Goal: Task Accomplishment & Management: Contribute content

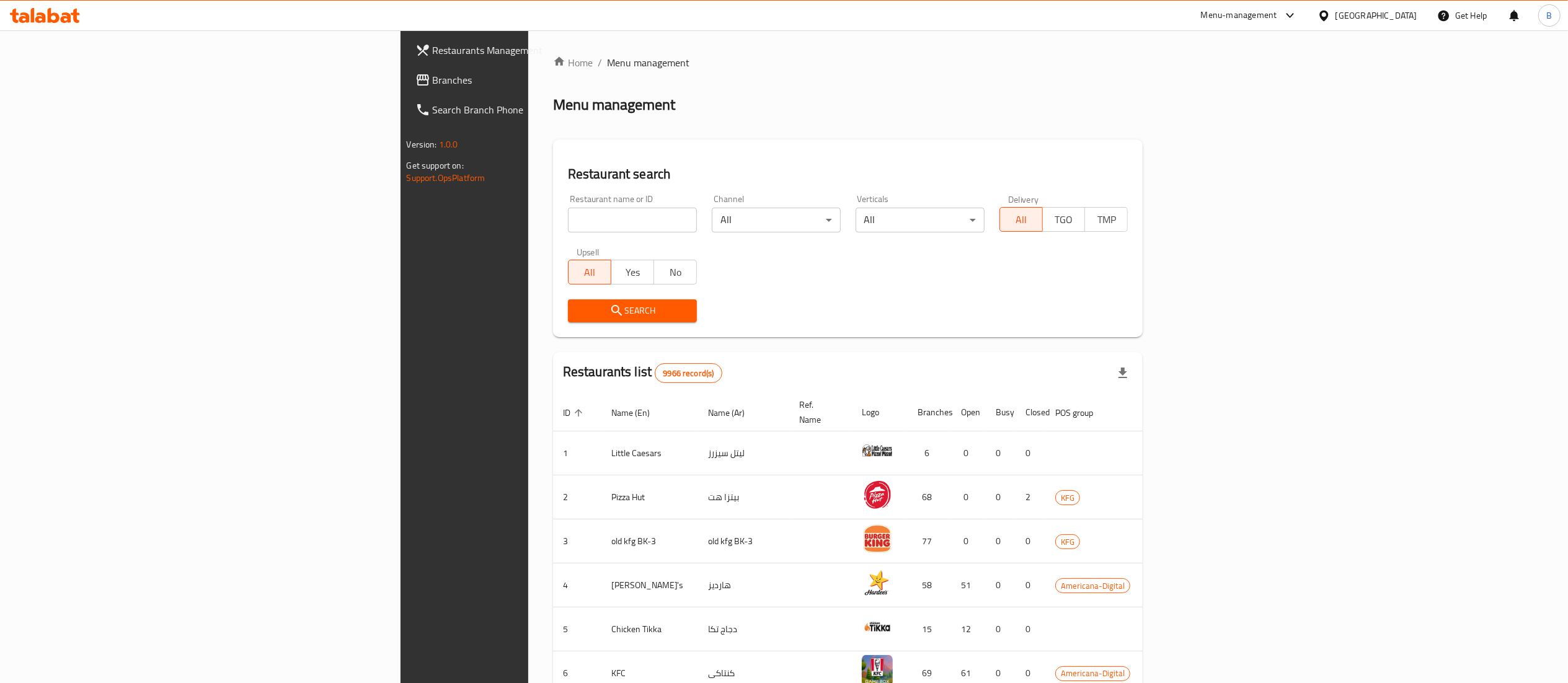
click at [568, 227] on input "search" at bounding box center [632, 220] width 129 height 25
type input "flora nation"
click button "Search" at bounding box center [632, 310] width 129 height 23
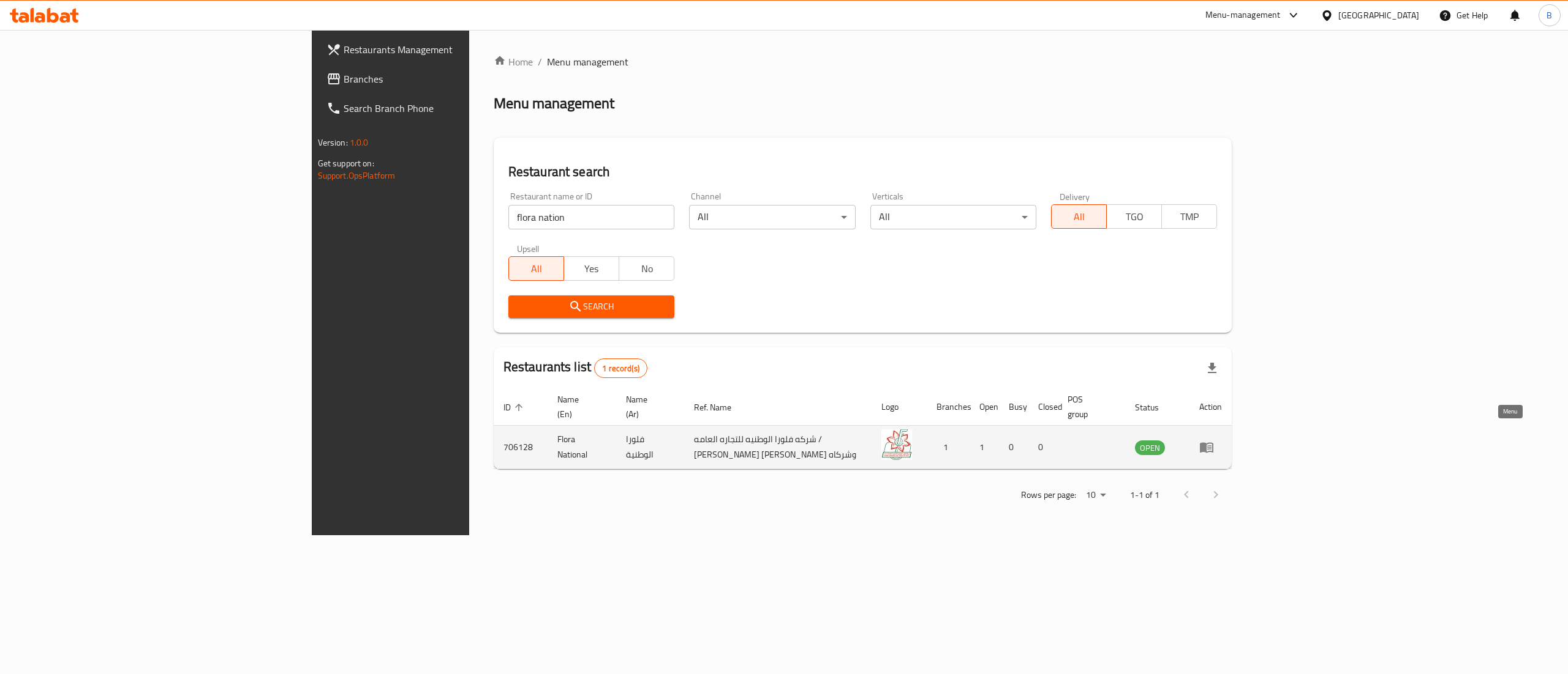
click at [1214, 440] on icon "enhanced table" at bounding box center [1206, 447] width 15 height 15
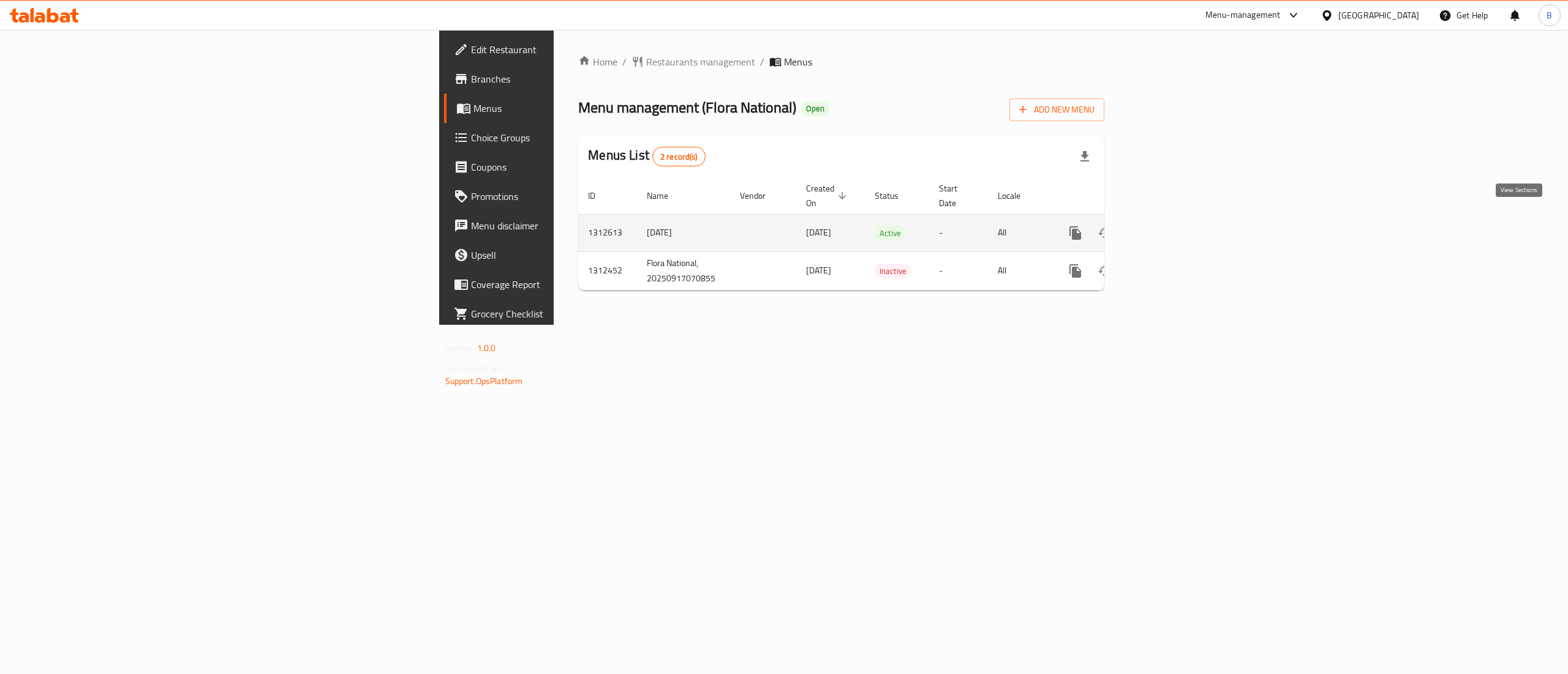
click at [1171, 226] on icon "enhanced table" at bounding box center [1163, 233] width 15 height 15
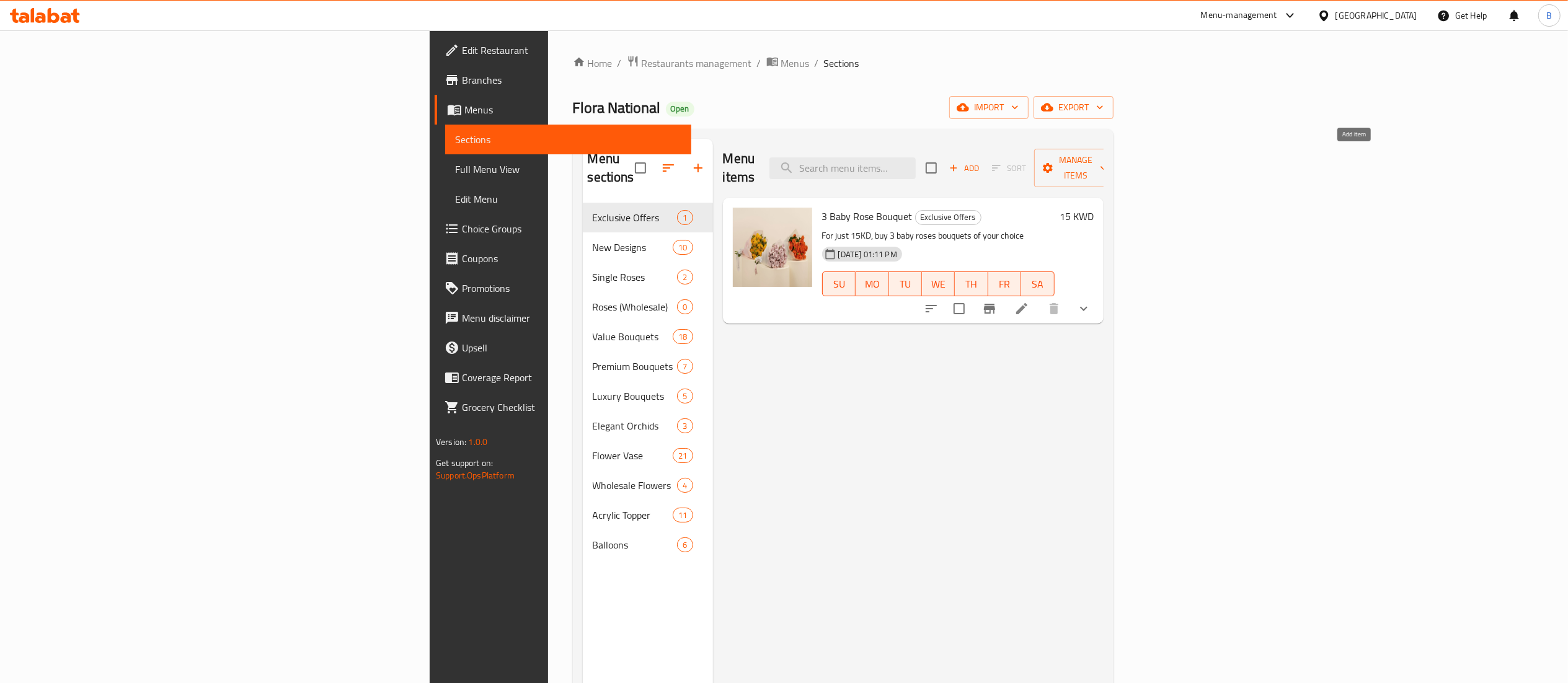
click at [981, 162] on span "Add" at bounding box center [964, 169] width 34 height 14
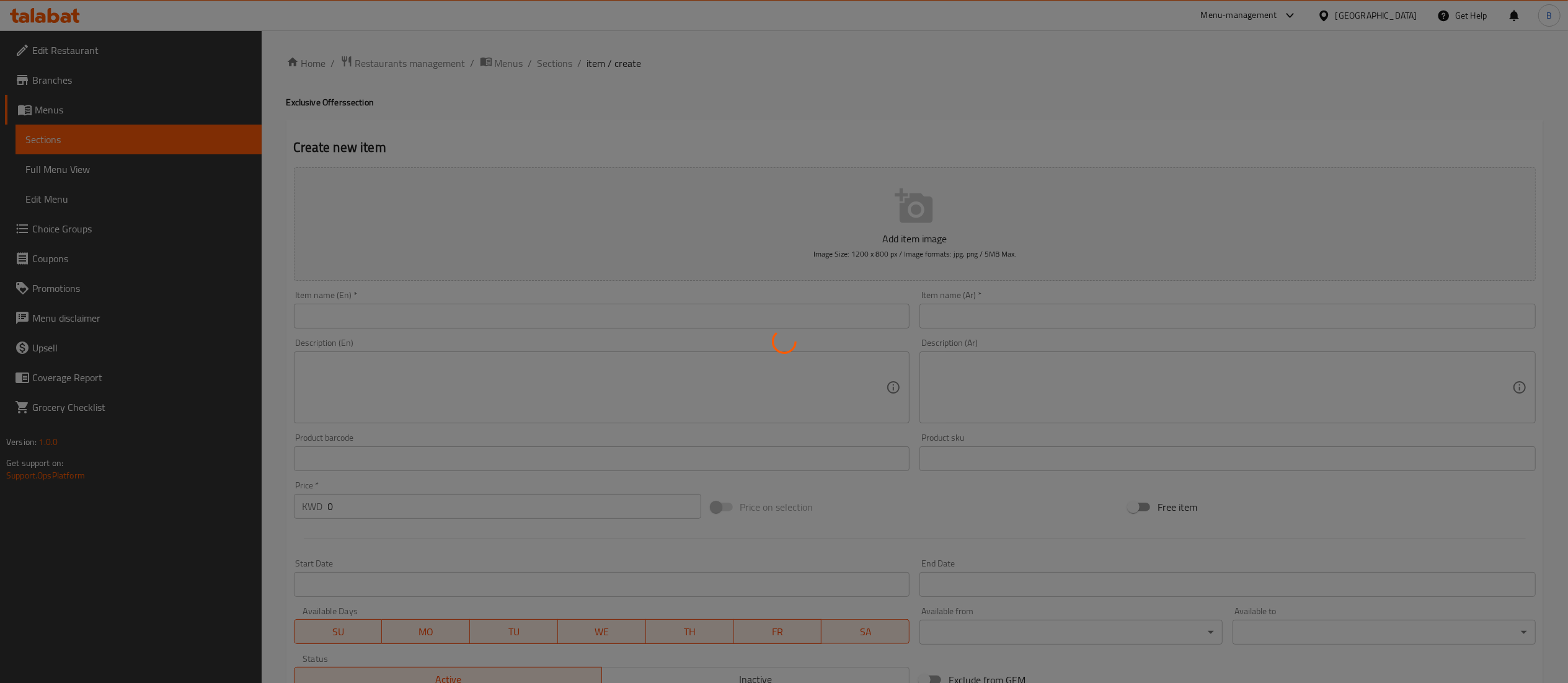
click at [813, 217] on div at bounding box center [784, 341] width 1568 height 683
click at [360, 319] on div at bounding box center [784, 341] width 1568 height 683
click at [604, 299] on div at bounding box center [784, 341] width 1568 height 683
click at [607, 341] on div at bounding box center [784, 341] width 1568 height 683
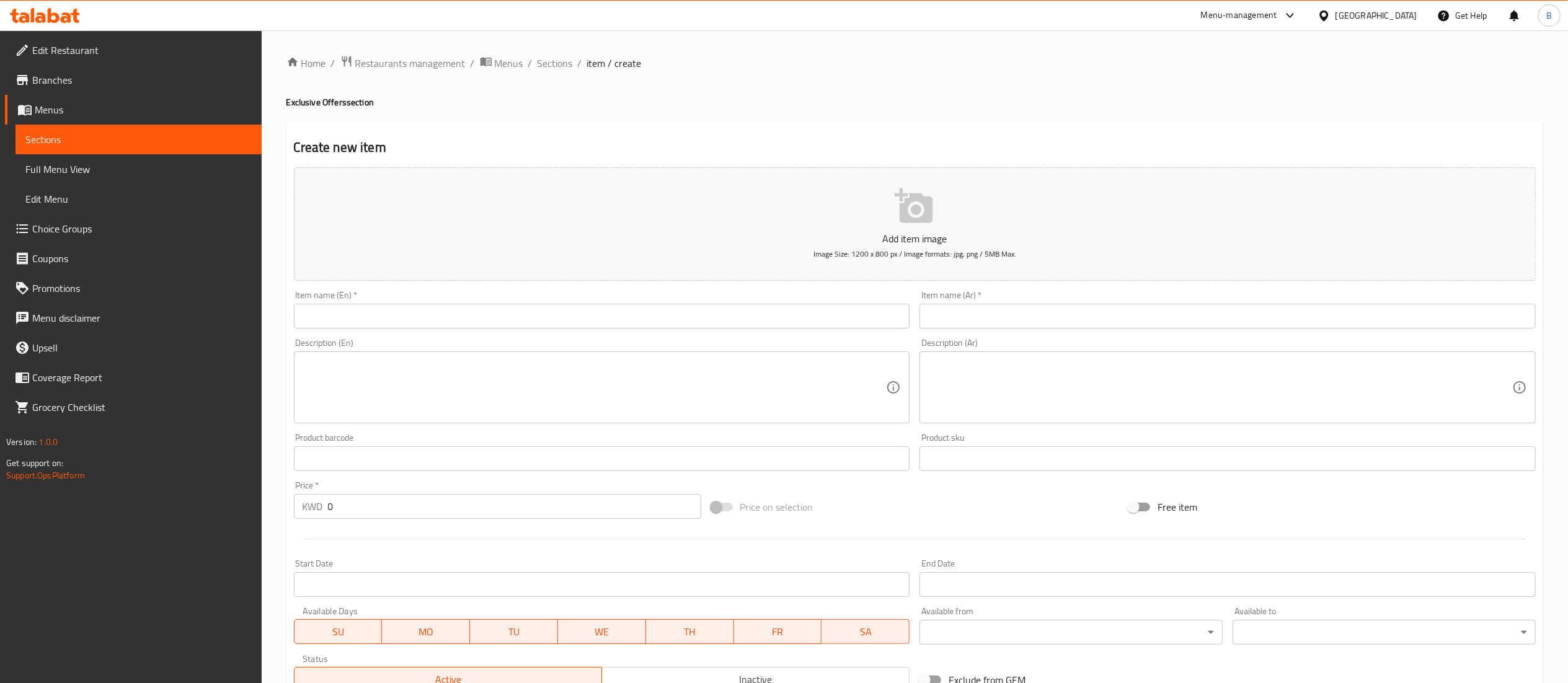
click at [591, 336] on div "Description (En) Description (En)" at bounding box center [603, 382] width 626 height 95
click at [569, 319] on input "text" at bounding box center [603, 316] width 616 height 25
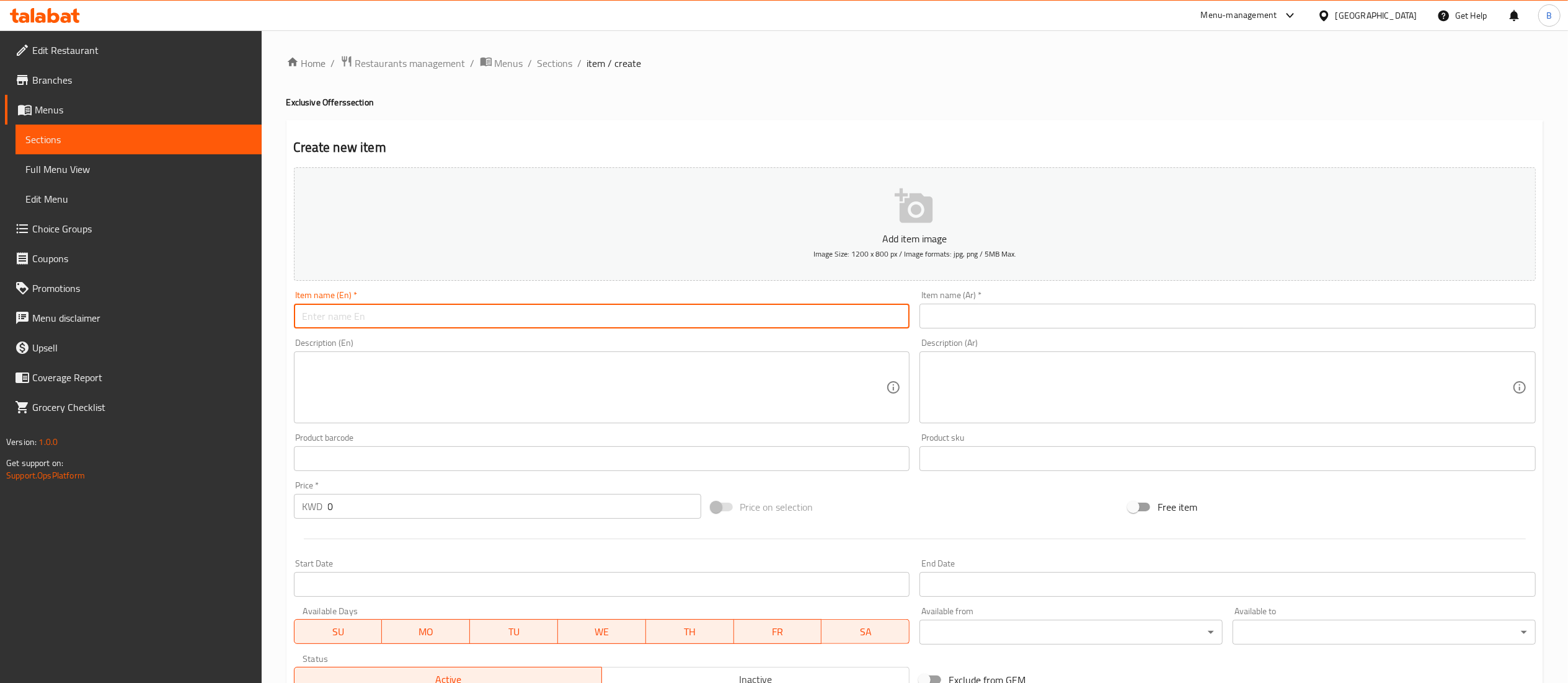
paste input "2 Rose Bouquet for 9KD"
type input "2 Rose Bouquet for 9KD"
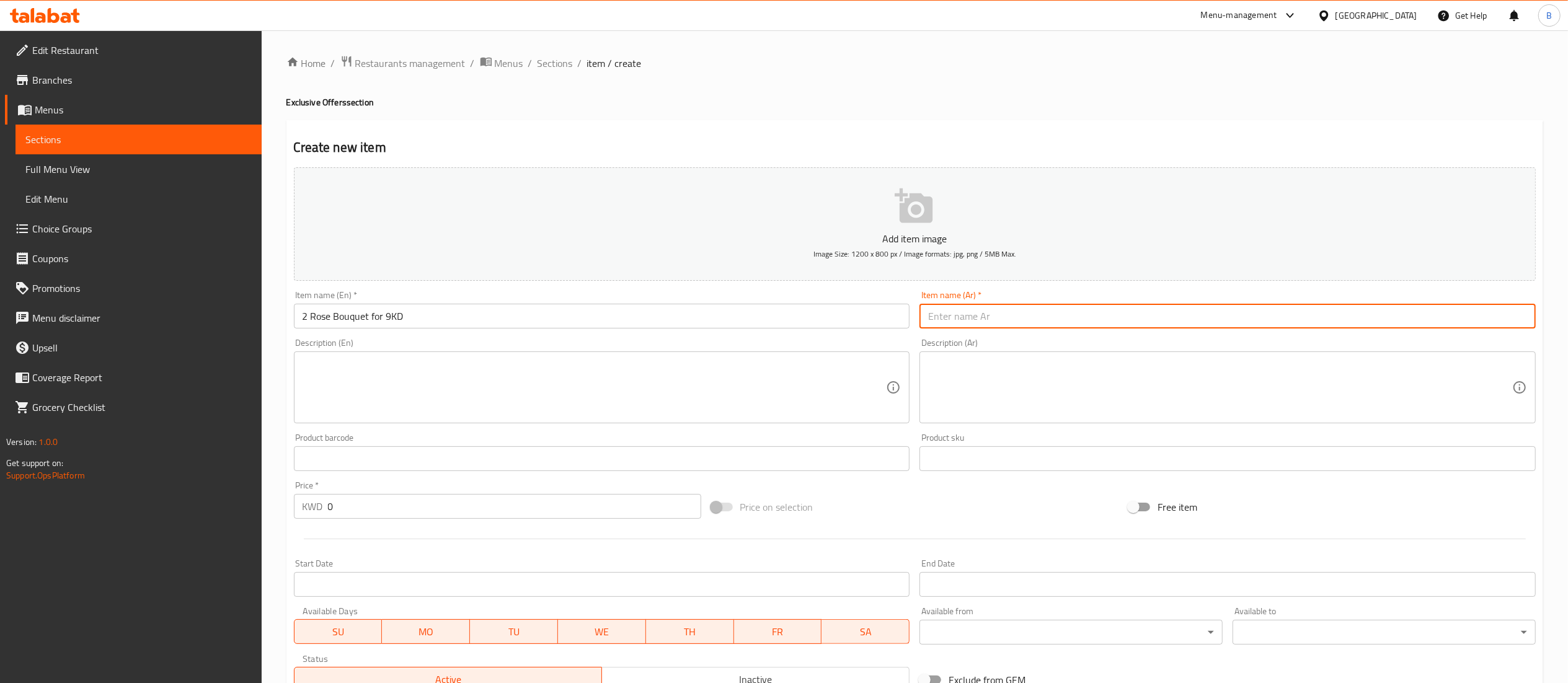
click at [980, 320] on input "text" at bounding box center [1228, 316] width 616 height 25
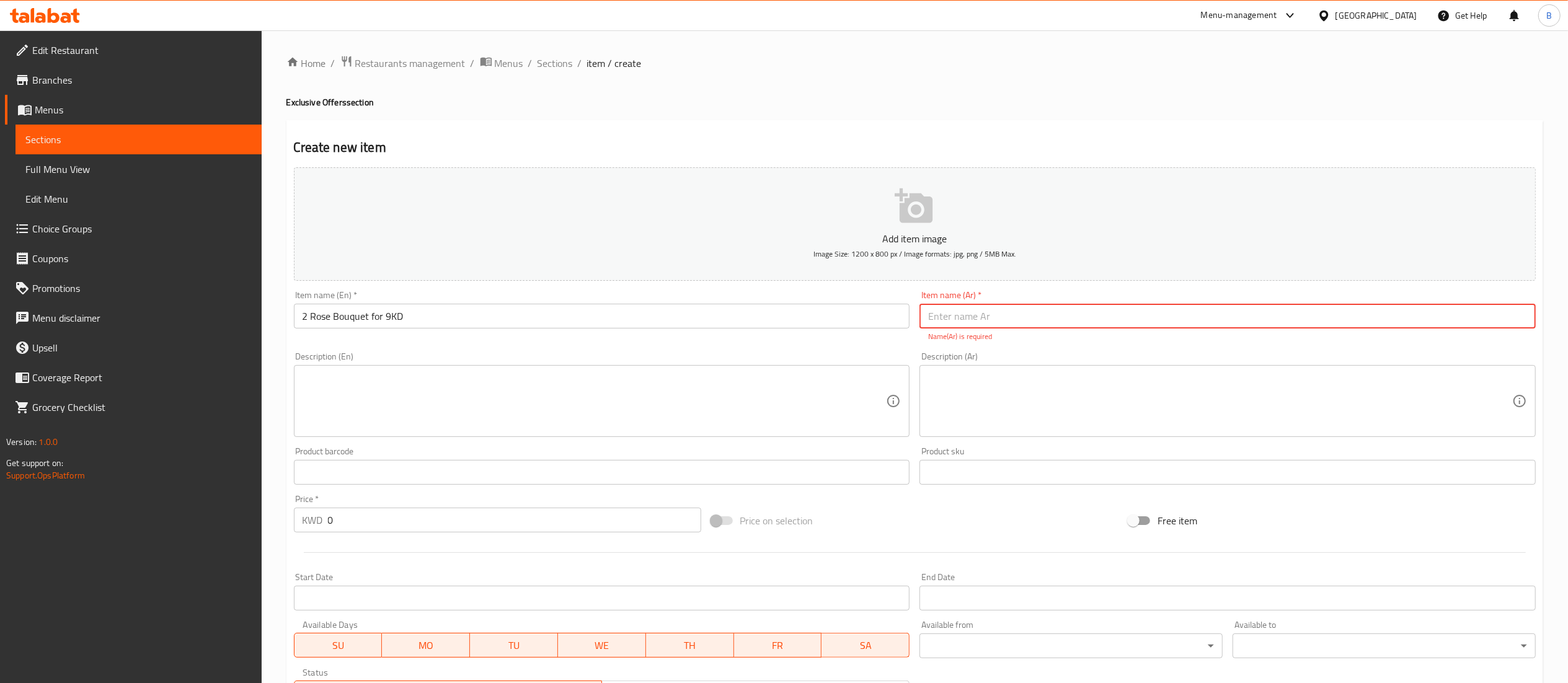
paste input "​الاسم العربي: 2 [PERSON_NAME] بـ 9 دينار"
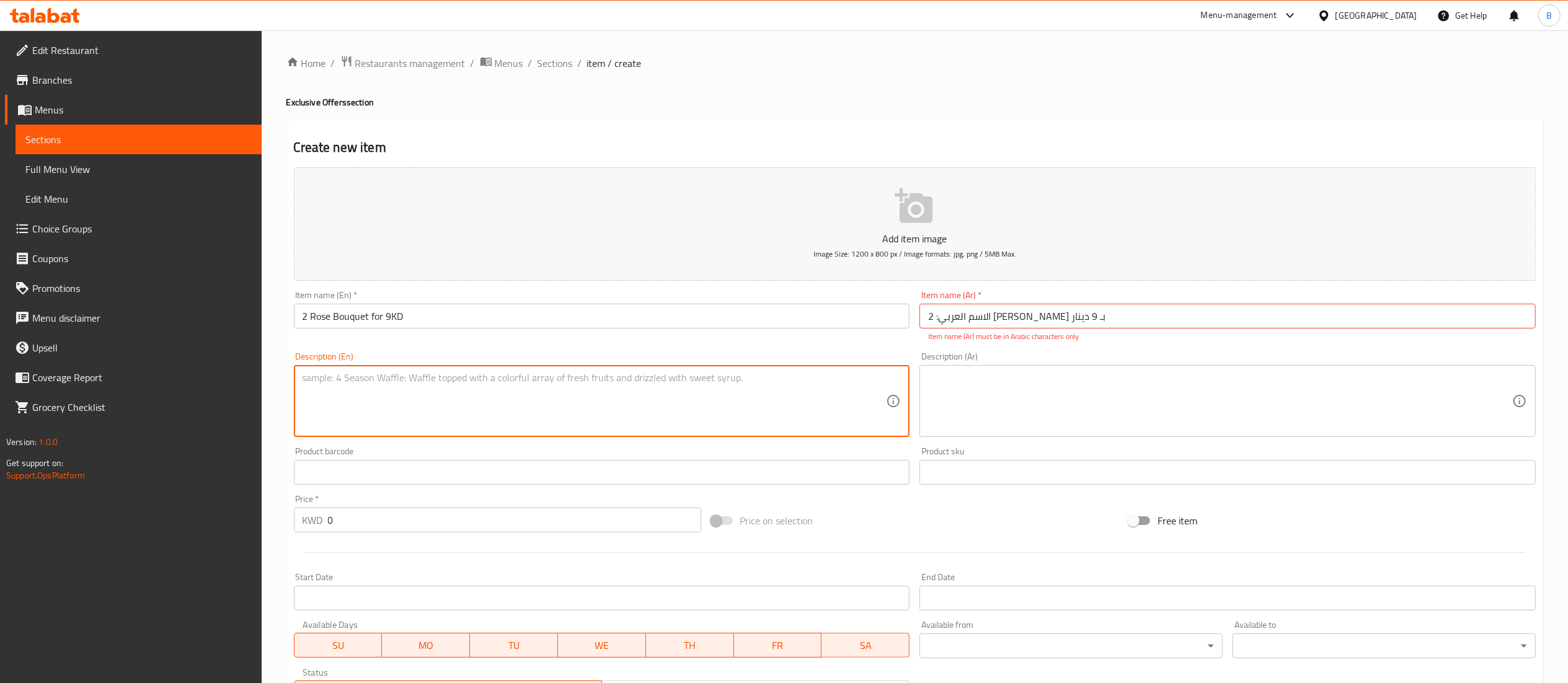
click at [631, 423] on textarea at bounding box center [594, 400] width 584 height 58
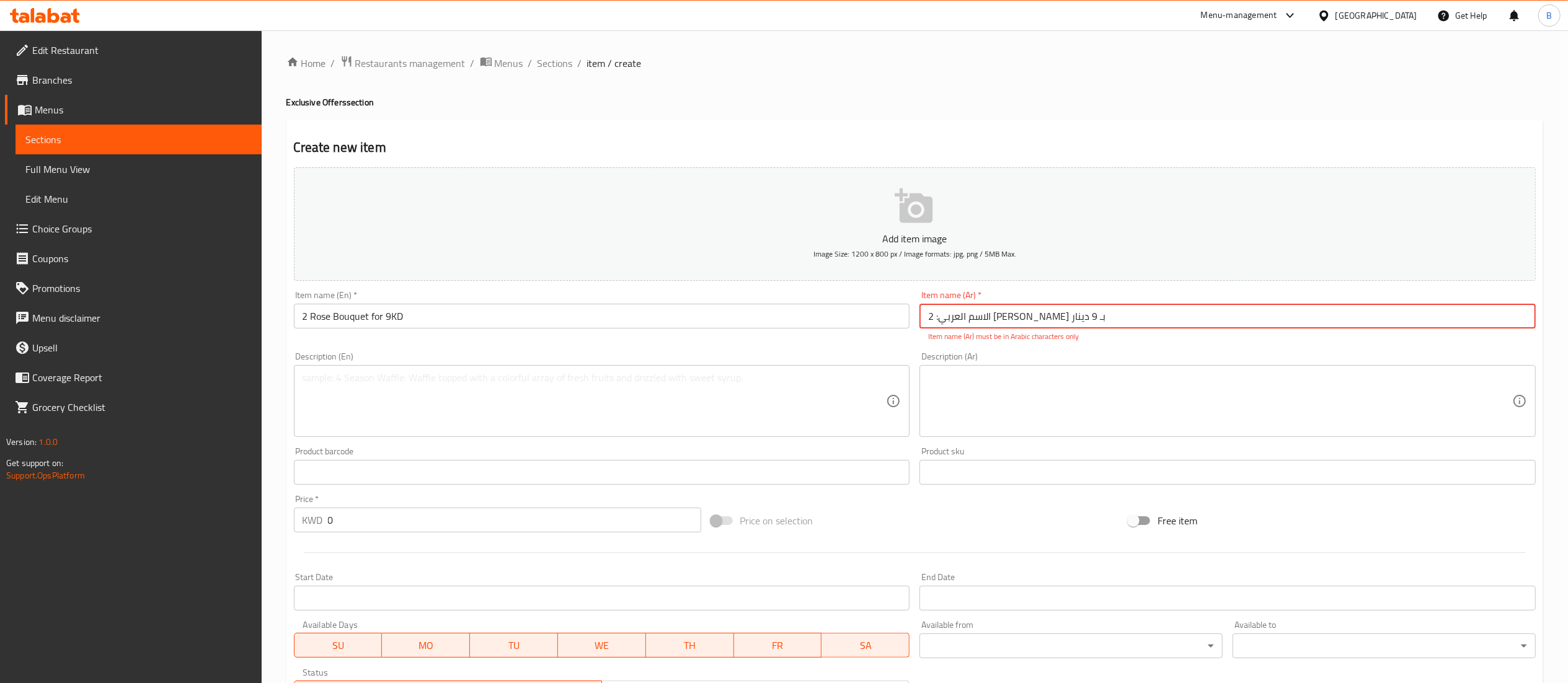
drag, startPoint x: 1021, startPoint y: 322, endPoint x: 1025, endPoint y: 340, distance: 18.4
click at [1021, 322] on input "​الاسم العربي: 2 [PERSON_NAME] بـ 9 دينار" at bounding box center [1228, 316] width 616 height 25
click at [1015, 372] on textarea at bounding box center [1220, 400] width 584 height 58
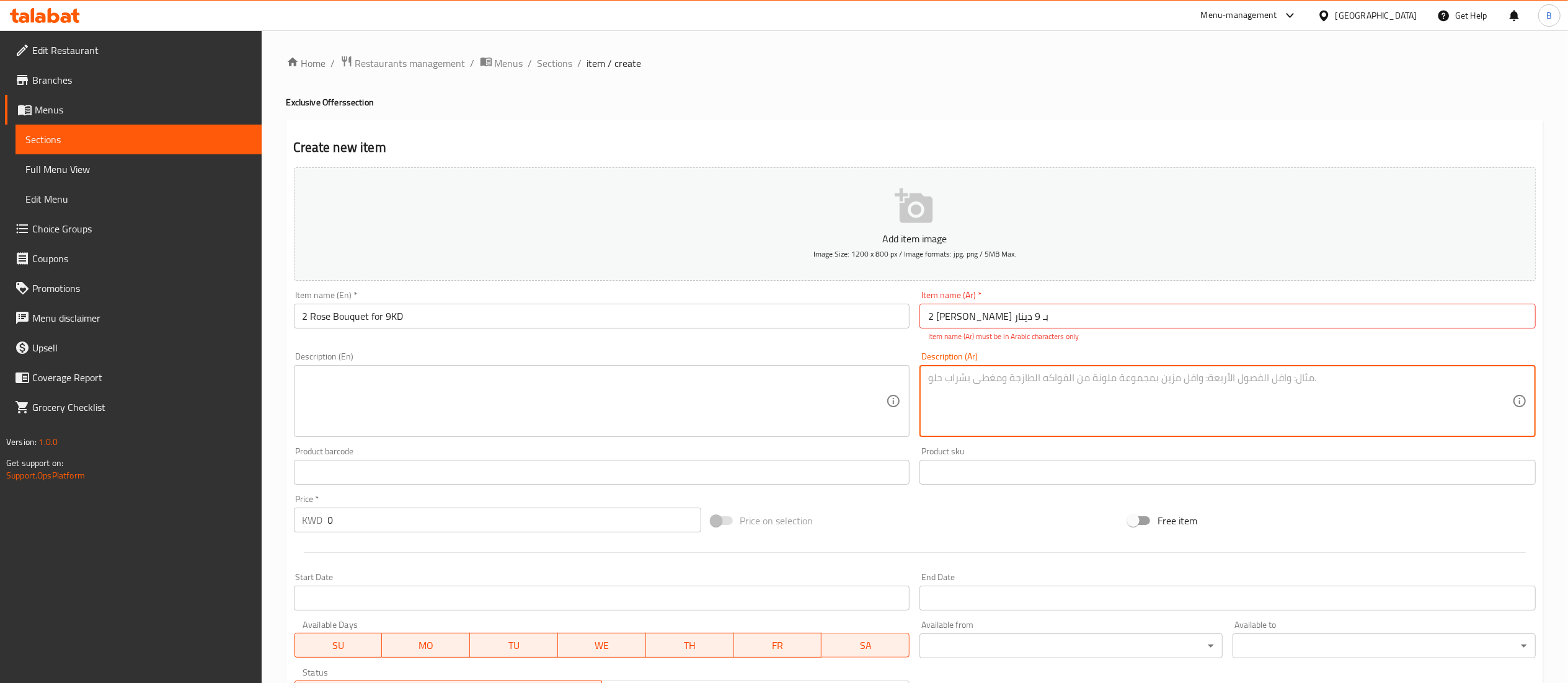
click at [1012, 346] on div "Item name (Ar)   * ​2 [PERSON_NAME] بـ 9 دينار Item name (Ar) * Item name (Ar) …" at bounding box center [1228, 316] width 626 height 61
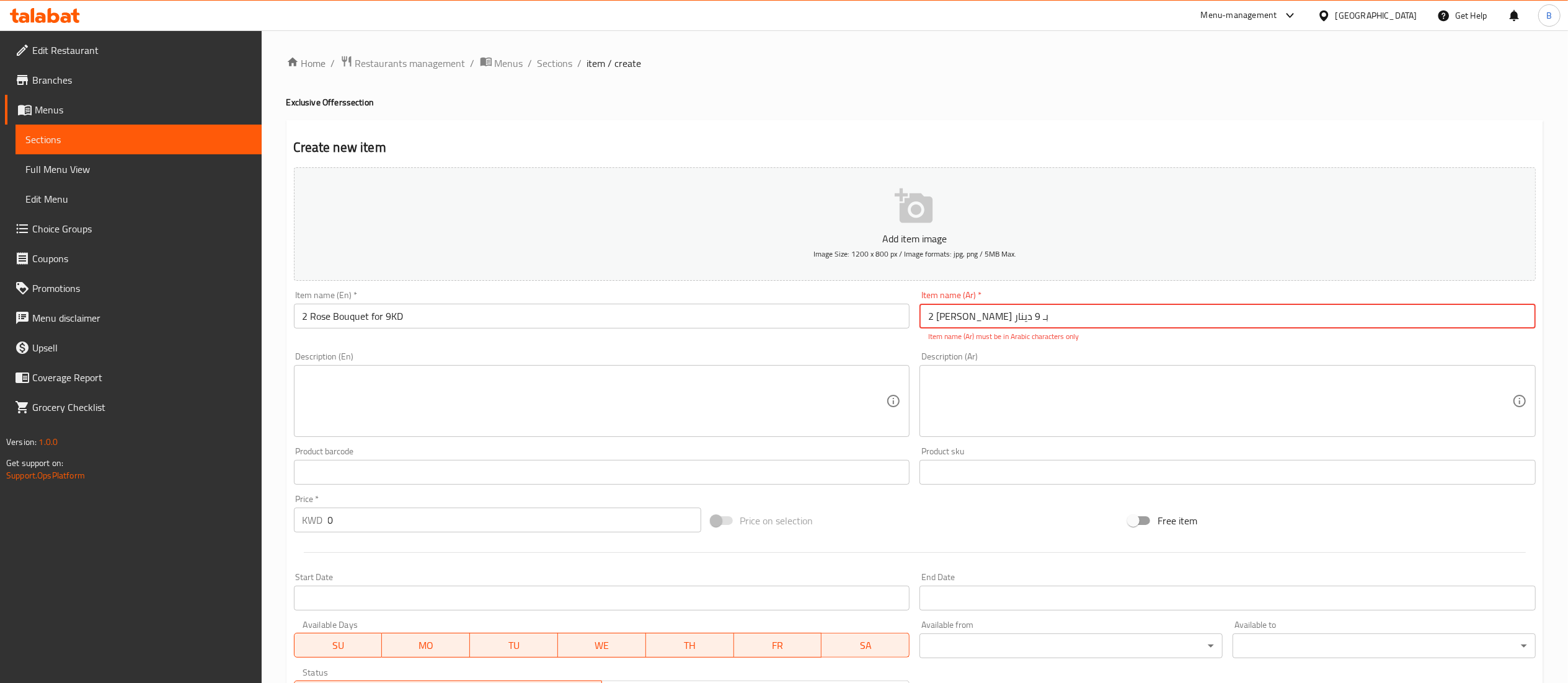
click at [1011, 320] on input "​2 [PERSON_NAME] بـ 9 دينار" at bounding box center [1228, 316] width 616 height 25
click at [1043, 317] on input "​2 [PERSON_NAME] بـ 9 دينار" at bounding box center [1228, 316] width 616 height 25
drag, startPoint x: 1064, startPoint y: 321, endPoint x: 727, endPoint y: 319, distance: 337.0
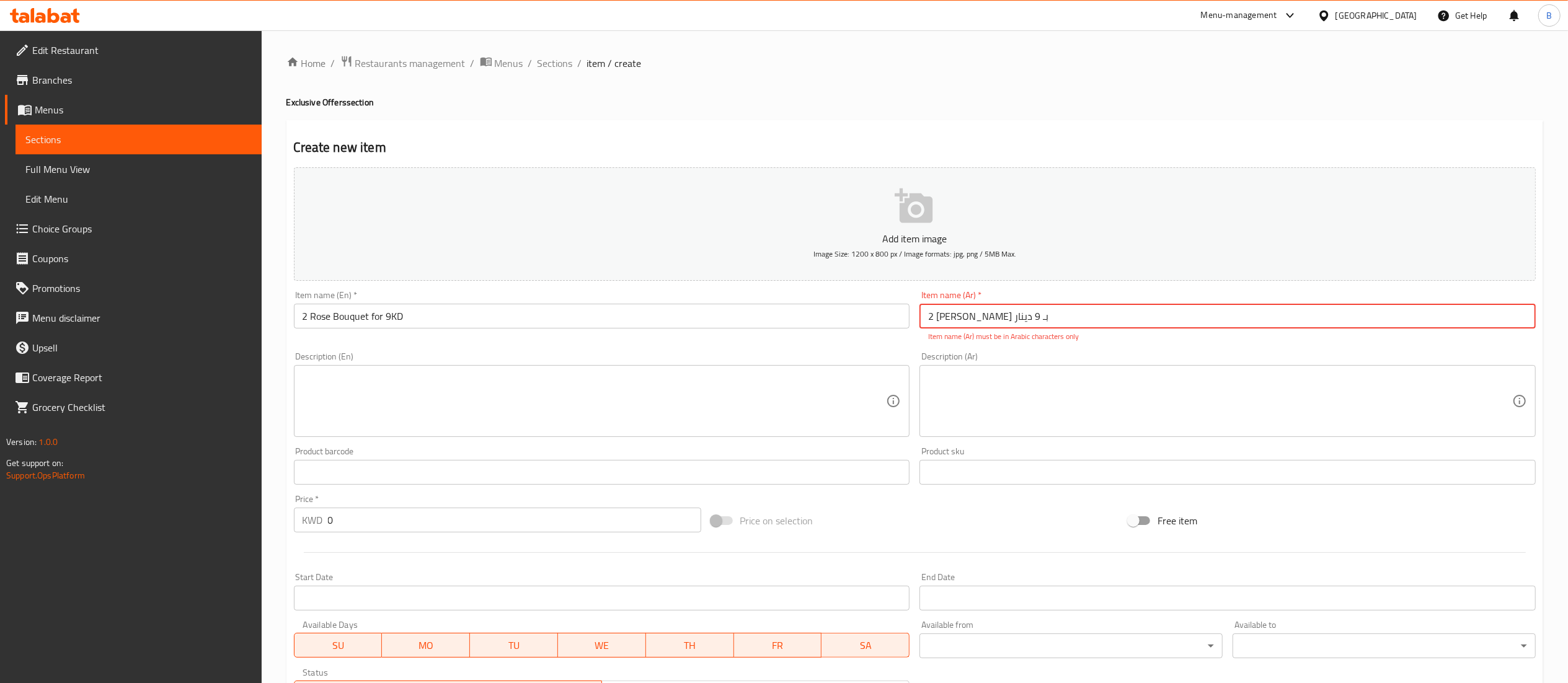
click at [727, 319] on div "Add item image Image Size: 1200 x 800 px / Image formats: jpg, png / 5MB Max. I…" at bounding box center [915, 436] width 1252 height 548
click at [1089, 325] on input "​2 [PERSON_NAME] بـ 9 دينار" at bounding box center [1228, 316] width 616 height 25
drag, startPoint x: 1006, startPoint y: 316, endPoint x: 970, endPoint y: 316, distance: 36.0
click at [970, 316] on input "​2 [PERSON_NAME] بـ 9 دينار" at bounding box center [1228, 316] width 616 height 25
click at [983, 321] on input "​2 بـ 9 دينار" at bounding box center [1228, 316] width 616 height 25
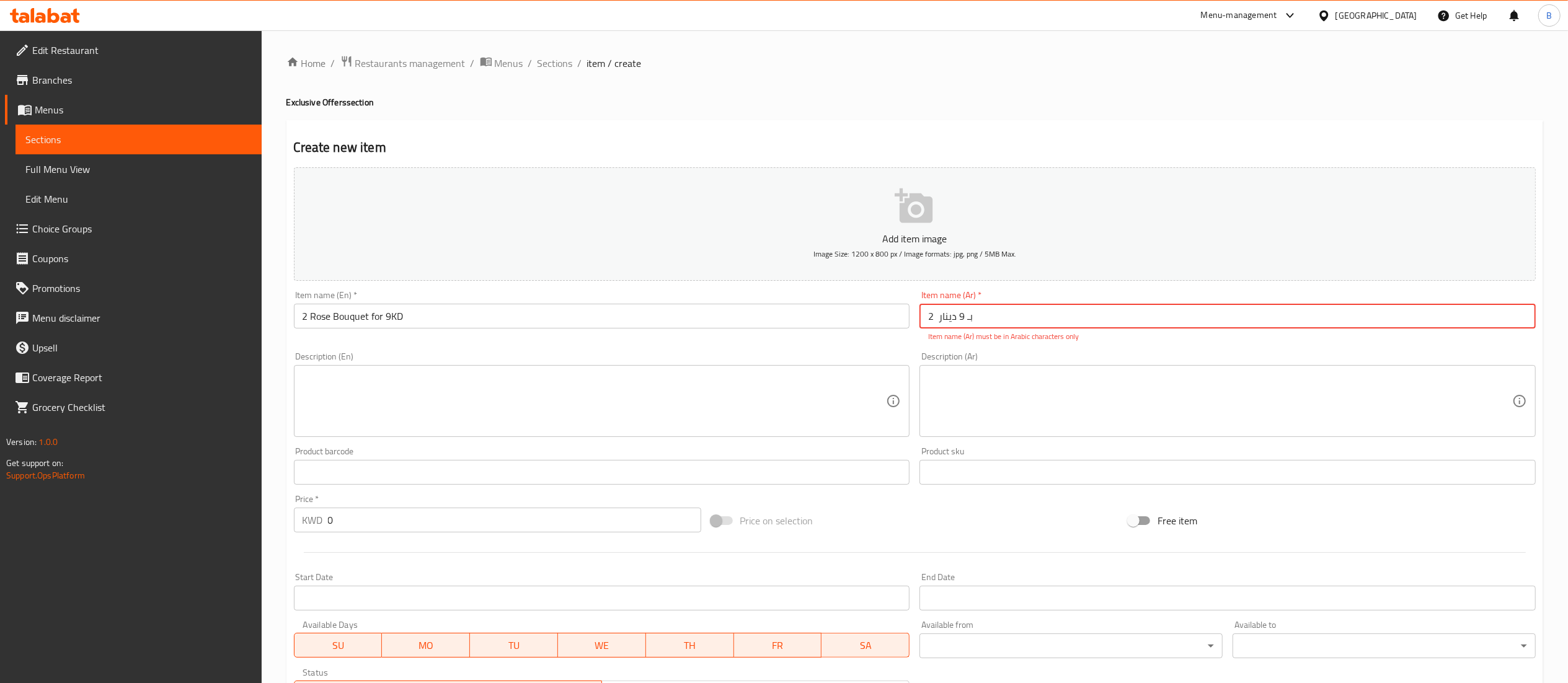
click at [983, 321] on input "​2 بـ 9 دينار" at bounding box center [1228, 316] width 616 height 25
paste input "[PERSON_NAME]"
click at [988, 317] on input "​2 [PERSON_NAME] بـ 9 دينار" at bounding box center [1228, 316] width 616 height 25
click at [1021, 314] on input "​2 [PERSON_NAME] بـ 9 دينار" at bounding box center [1228, 316] width 616 height 25
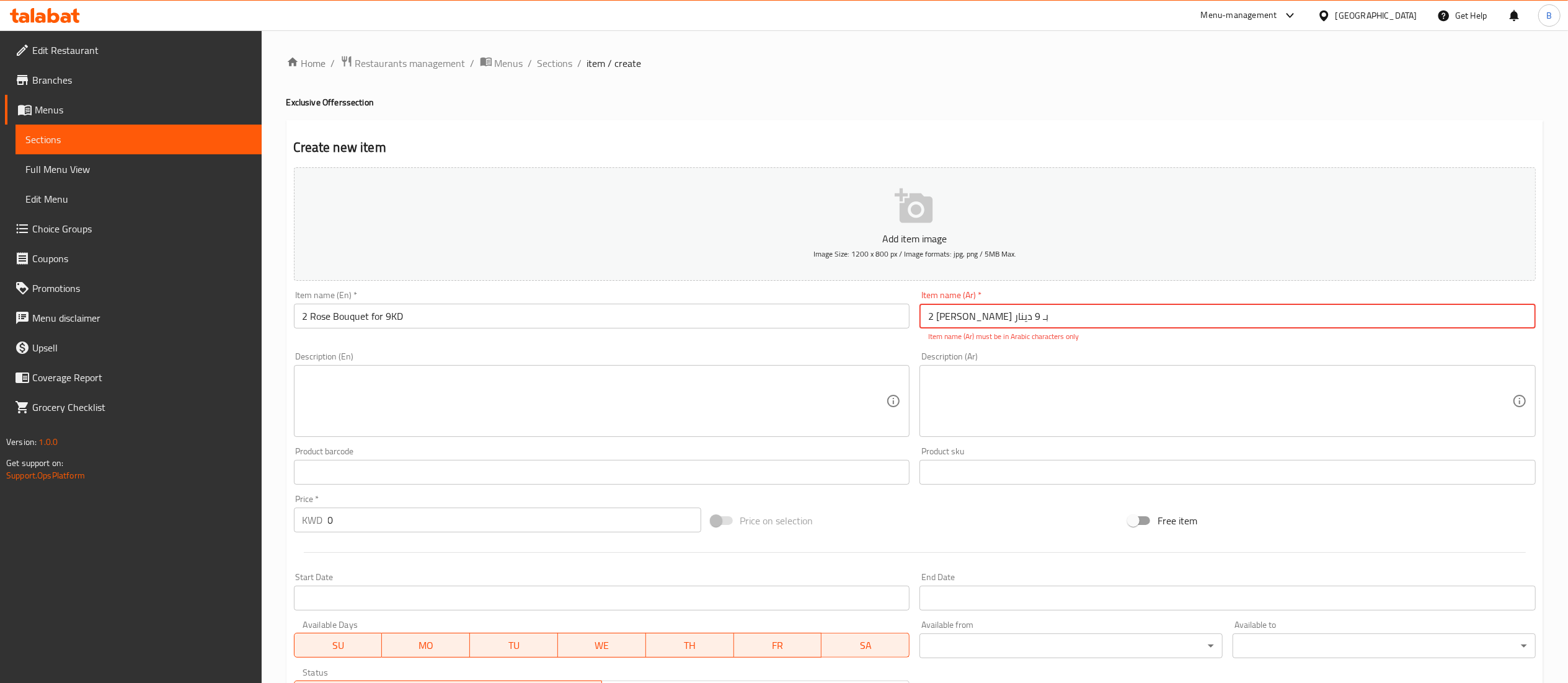
click at [1021, 314] on input "​2 [PERSON_NAME] بـ 9 دينار" at bounding box center [1228, 316] width 616 height 25
paste input "text"
click at [1010, 317] on input "​2 [PERSON_NAME] بـ 9 دينار" at bounding box center [1228, 316] width 616 height 25
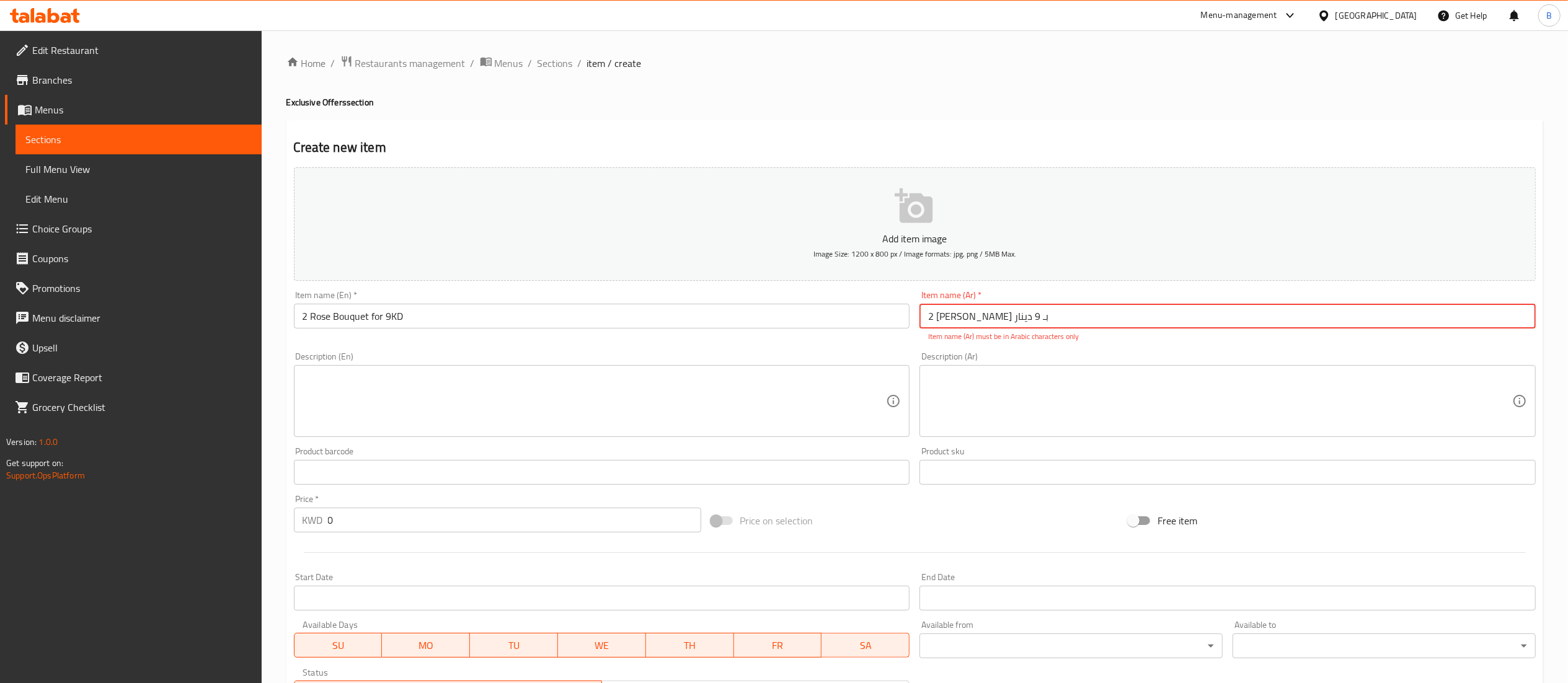
click at [1010, 317] on input "​2 [PERSON_NAME] بـ 9 دينار" at bounding box center [1228, 316] width 616 height 25
click at [993, 317] on input "​2 [PERSON_NAME] بـ 9 دينار" at bounding box center [1228, 316] width 616 height 25
drag, startPoint x: 968, startPoint y: 329, endPoint x: 1052, endPoint y: 334, distance: 84.1
click at [1050, 334] on div "Item name (Ar)   * ​2 [PERSON_NAME] بـ 9 دينار Item name (Ar) * Item name (Ar) …" at bounding box center [1228, 316] width 616 height 52
click at [1052, 324] on input "​2 [PERSON_NAME] بـ 9 دينار" at bounding box center [1228, 316] width 616 height 25
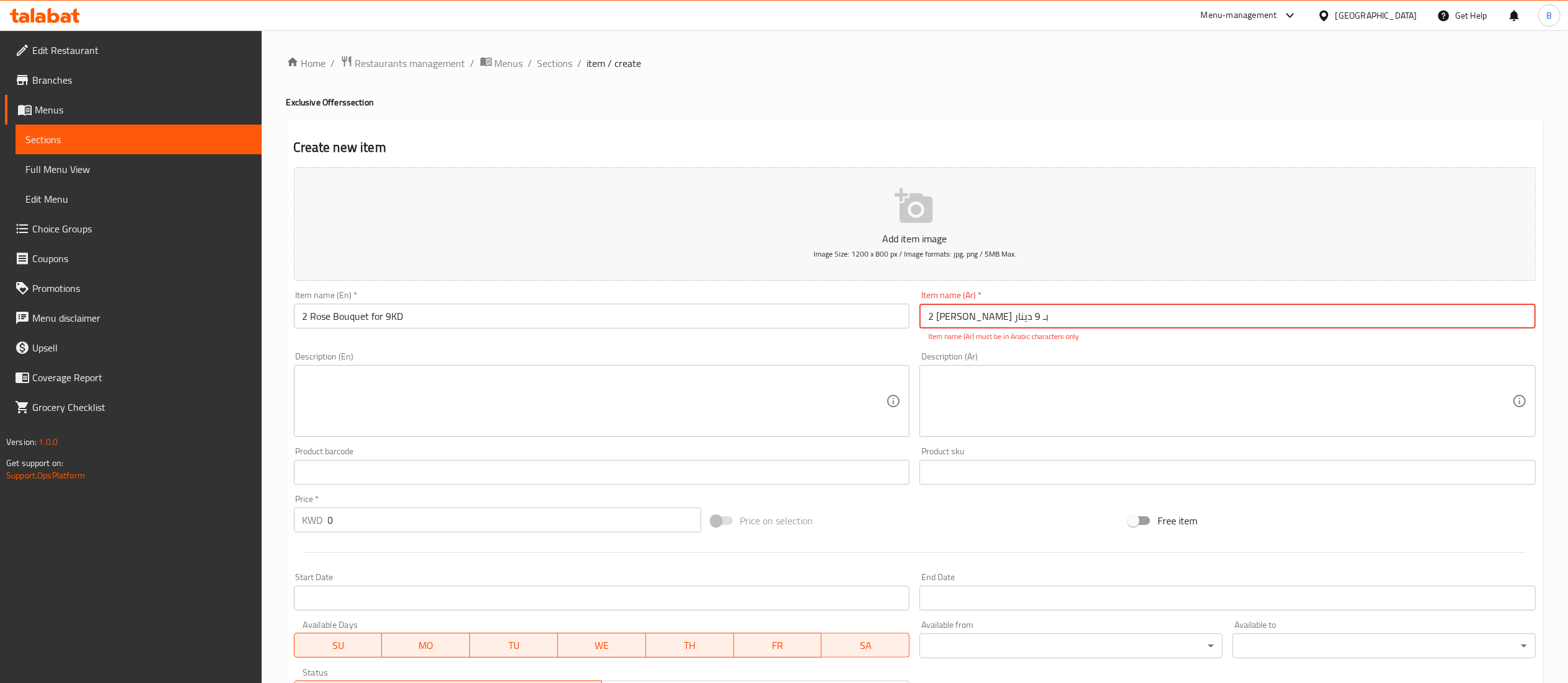
click at [1052, 322] on input "​2 [PERSON_NAME] بـ 9 دينار" at bounding box center [1228, 316] width 616 height 25
paste input "[PERSON_NAME]"
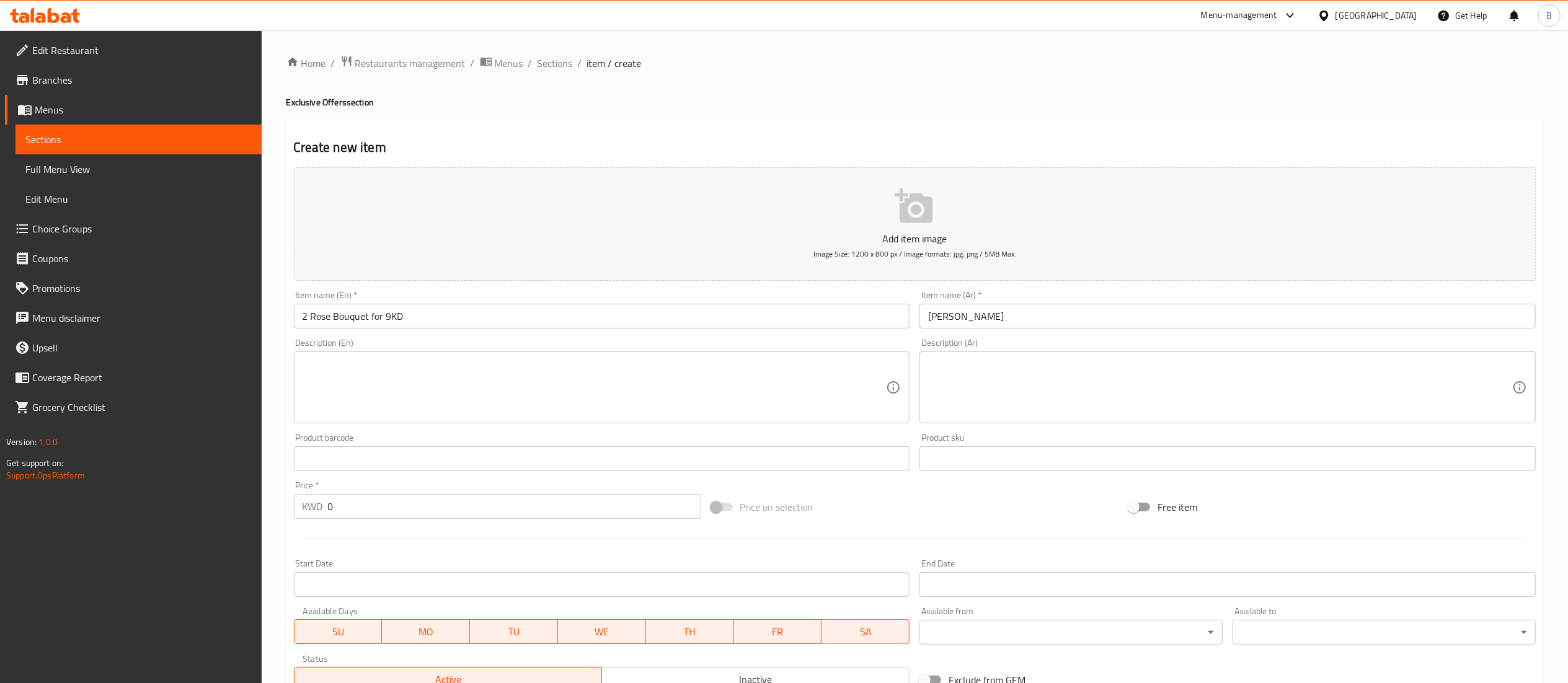
click at [1023, 362] on div "Description (Ar) Description (Ar)" at bounding box center [1228, 382] width 616 height 85
click at [1018, 319] on input "[PERSON_NAME]" at bounding box center [1228, 316] width 616 height 25
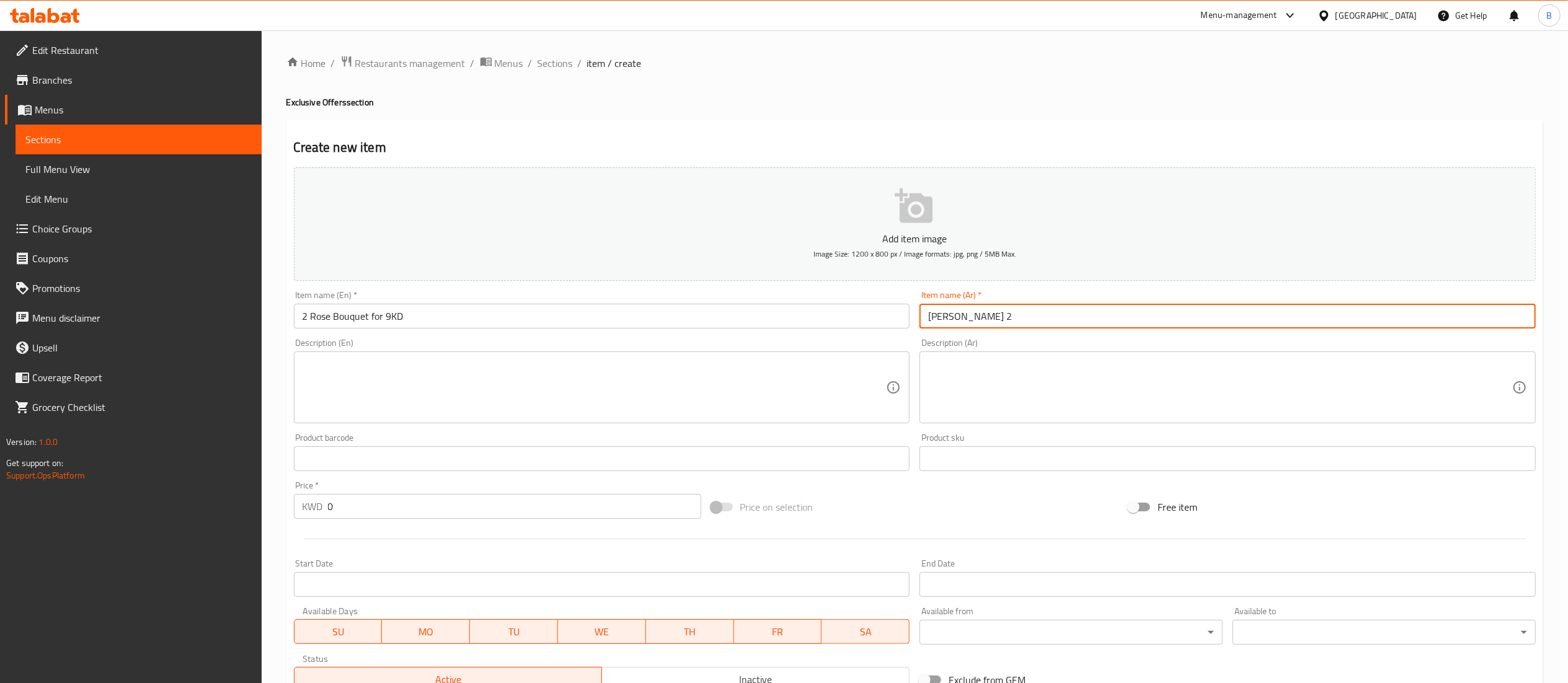
click at [846, 456] on input "text" at bounding box center [603, 458] width 616 height 25
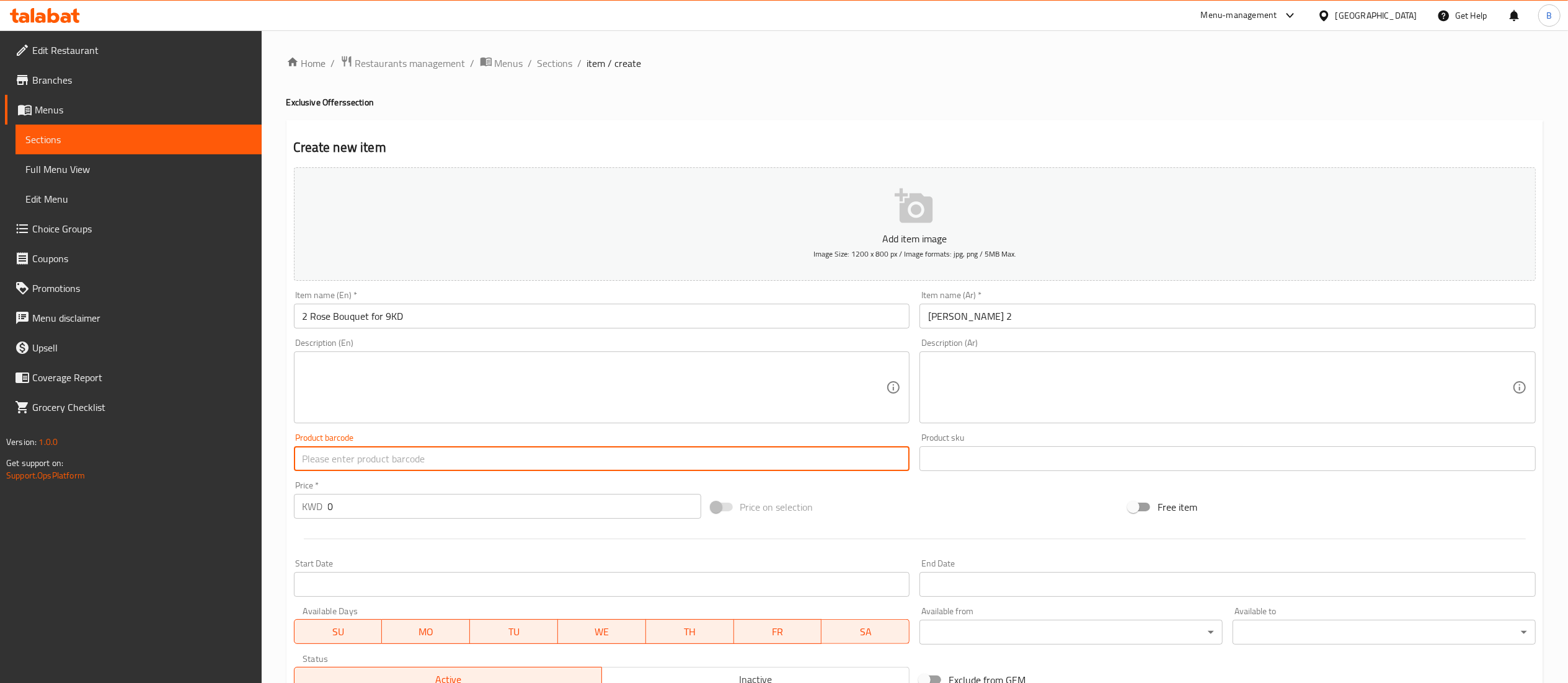
click at [856, 508] on div "Price on selection" at bounding box center [915, 508] width 417 height 34
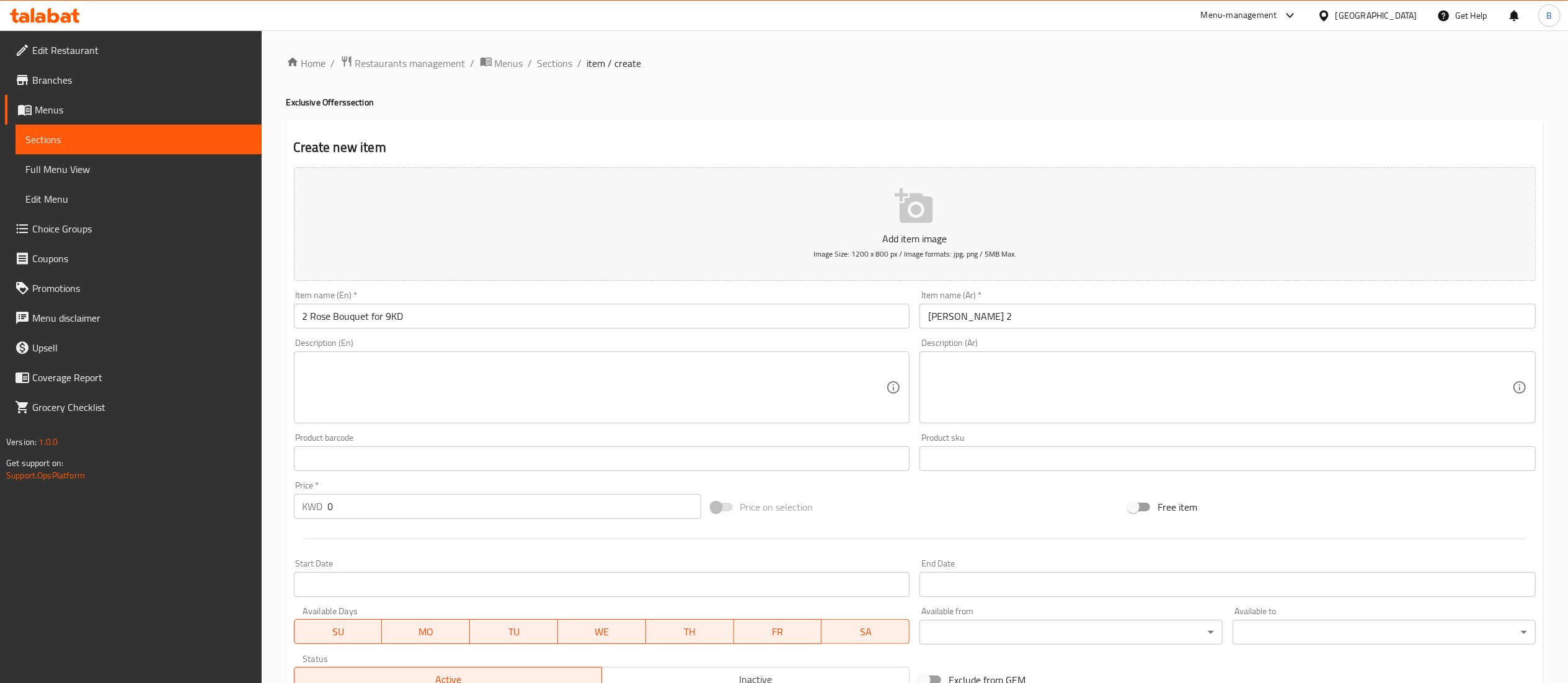
click at [1043, 317] on input "[PERSON_NAME] 2" at bounding box center [1228, 316] width 616 height 25
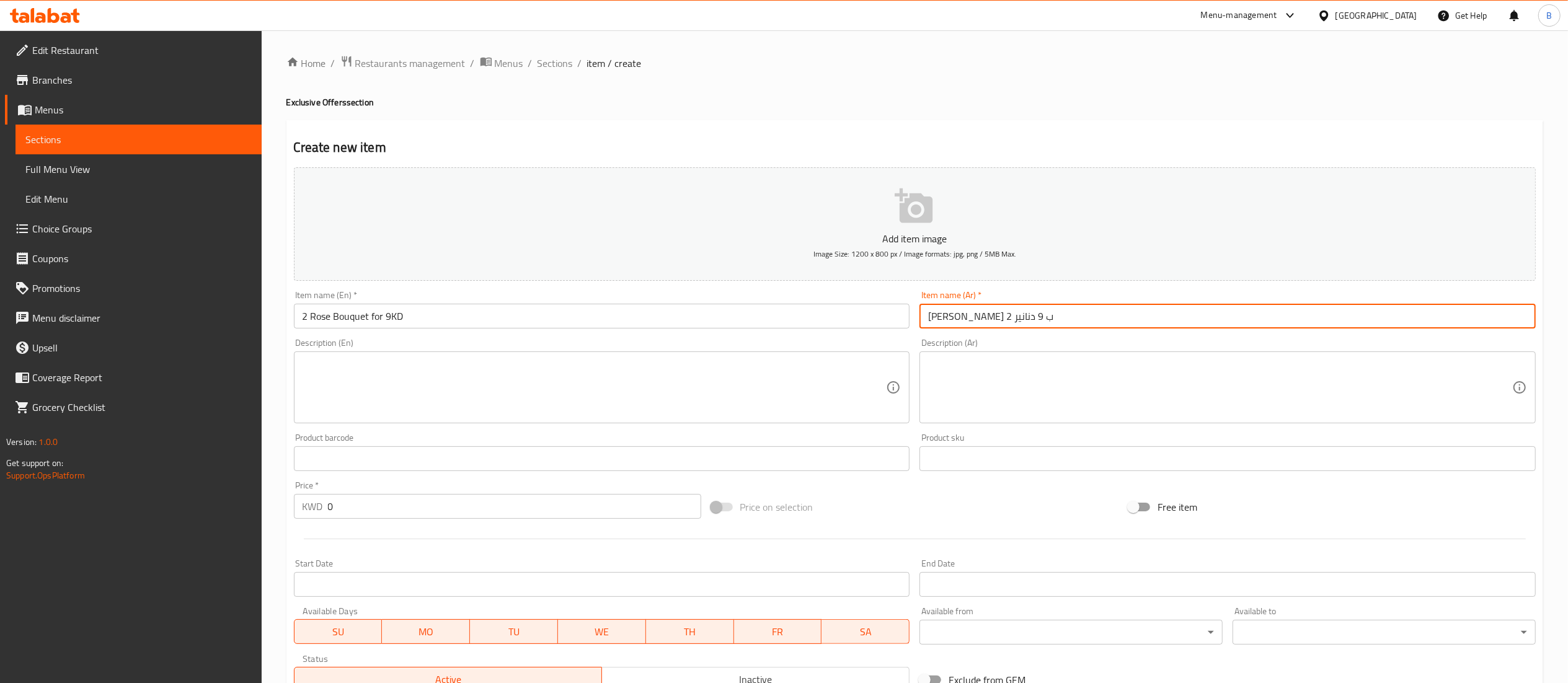
type input "[PERSON_NAME] 2 ب 9 دنانير"
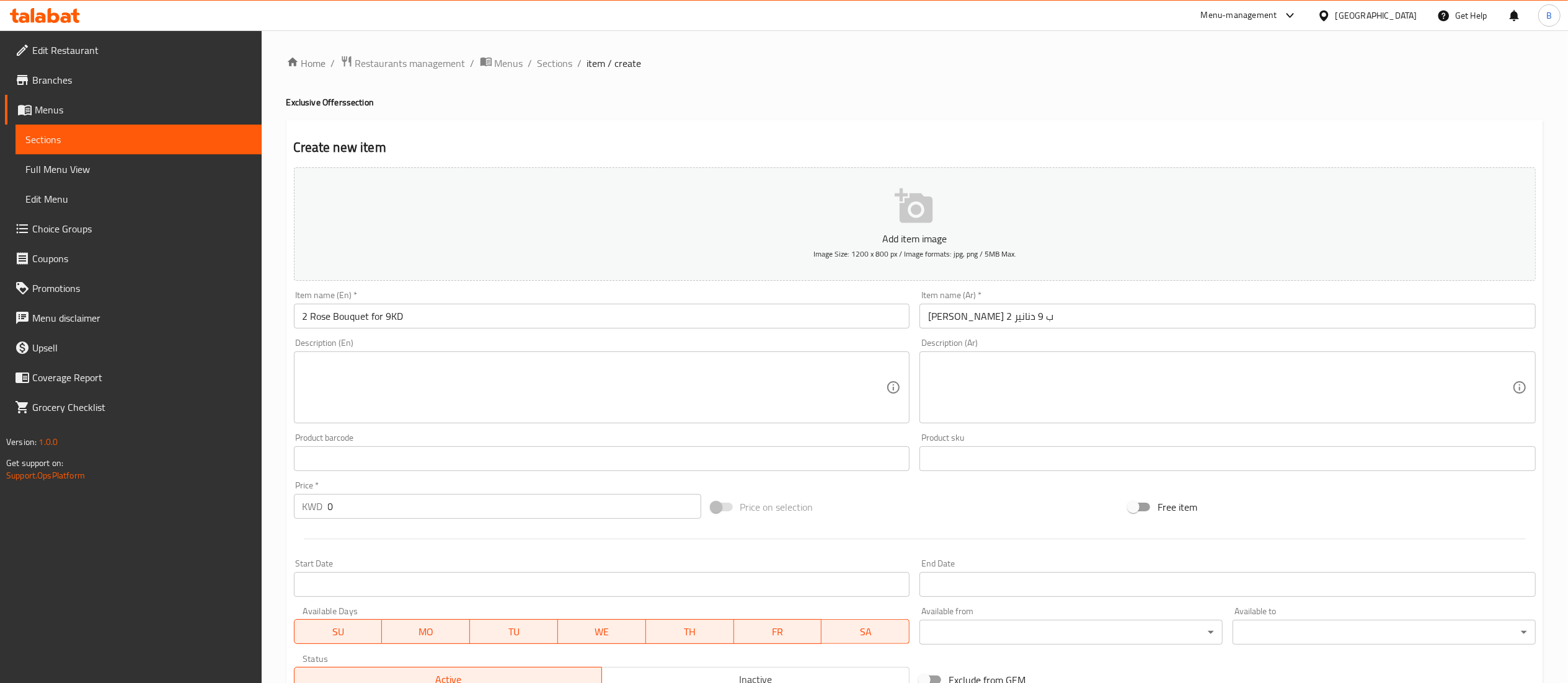
click at [929, 517] on div "Price on selection" at bounding box center [915, 508] width 417 height 34
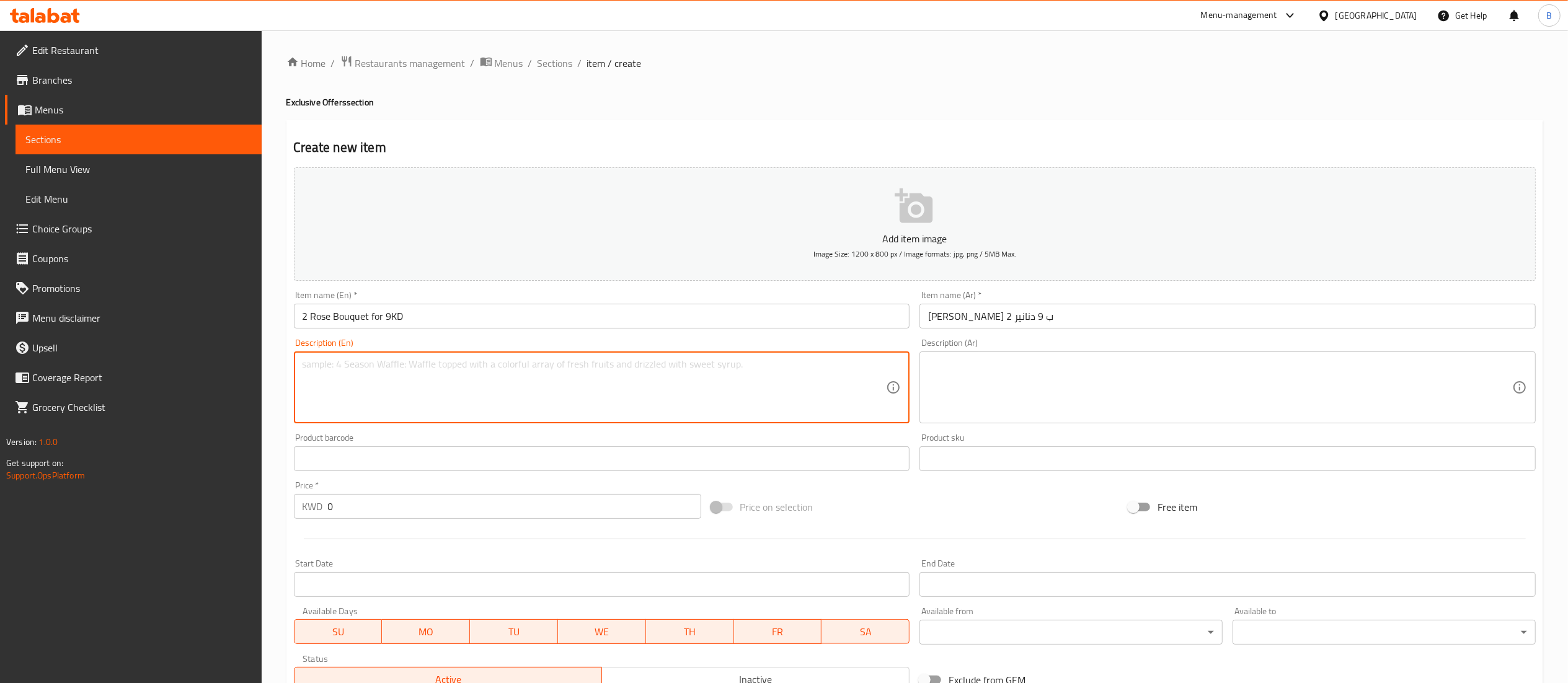
click at [601, 387] on textarea at bounding box center [594, 388] width 584 height 58
paste textarea "- For just 9KD, buy 2 roses bouquets of your choice"
drag, startPoint x: 310, startPoint y: 361, endPoint x: 208, endPoint y: 366, distance: 102.1
click at [209, 367] on div "Edit Restaurant Branches Menus Sections Full Menu View Edit Menu Choice Groups …" at bounding box center [784, 453] width 1568 height 846
type textarea "For just 9KD, buy 2 roses bouquets of your choice"
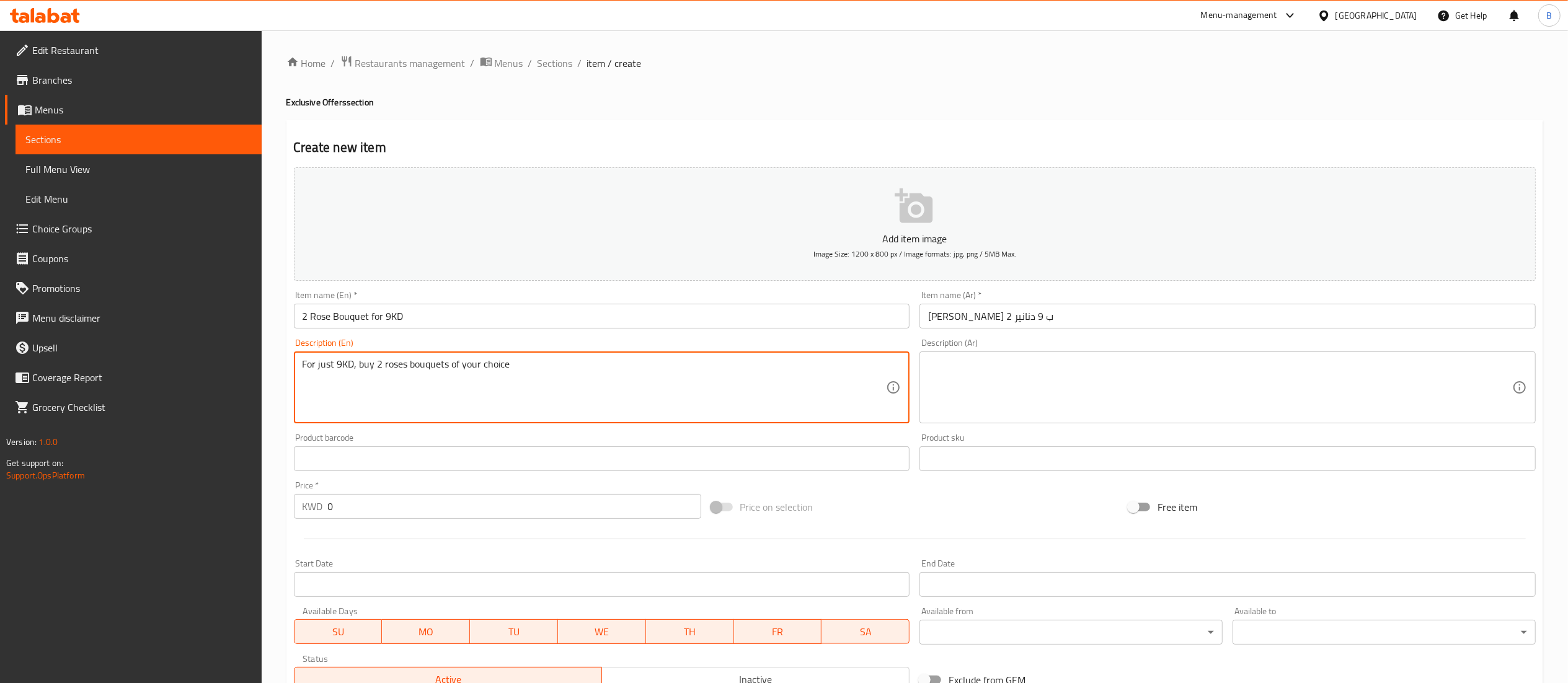
click at [1032, 377] on textarea at bounding box center [1220, 388] width 584 height 58
paste textarea "بـ 9 دينار فقط، اشتر 2 بوكيهات جوري من اختيار"
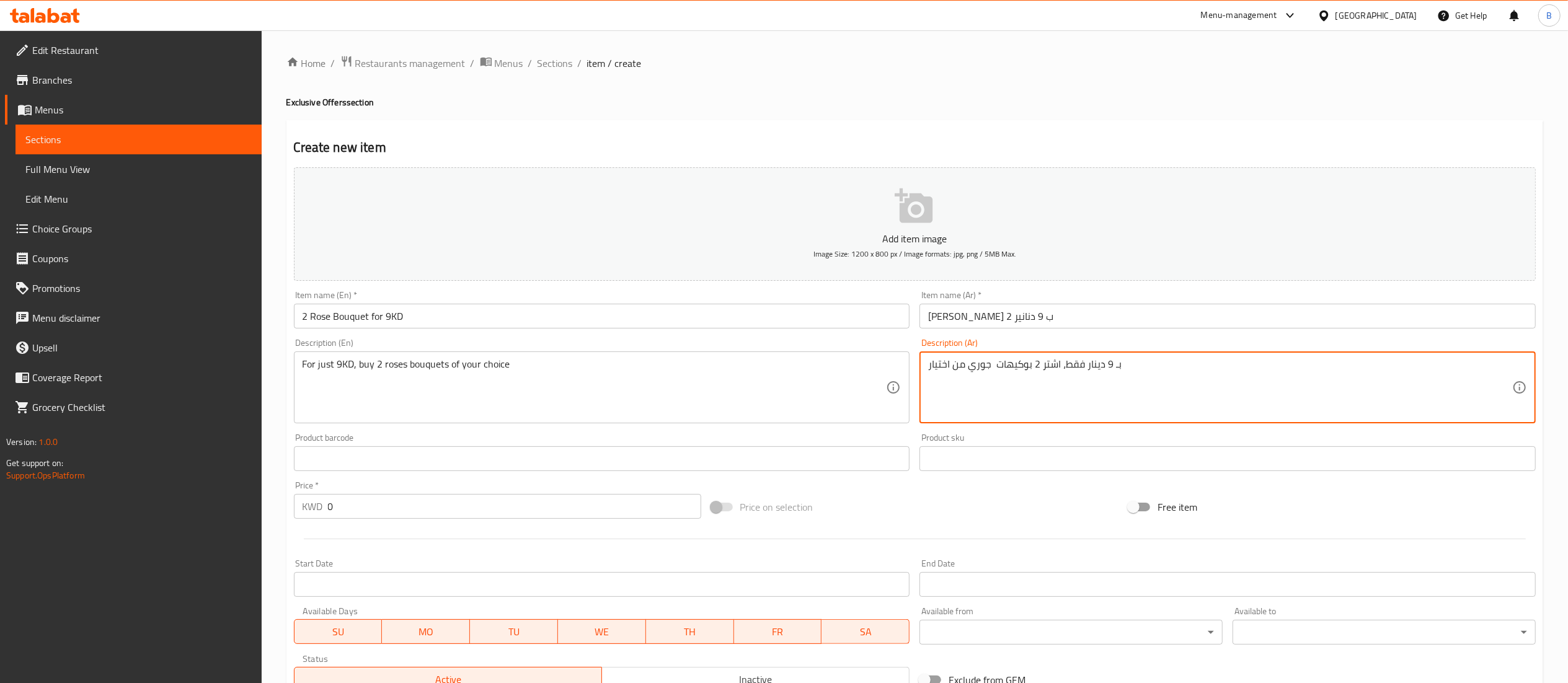
type textarea "بـ 9 دينار فقط، اشتر 2 بوكيهات جوري من اختيار"
click at [1002, 460] on input "text" at bounding box center [1228, 458] width 616 height 25
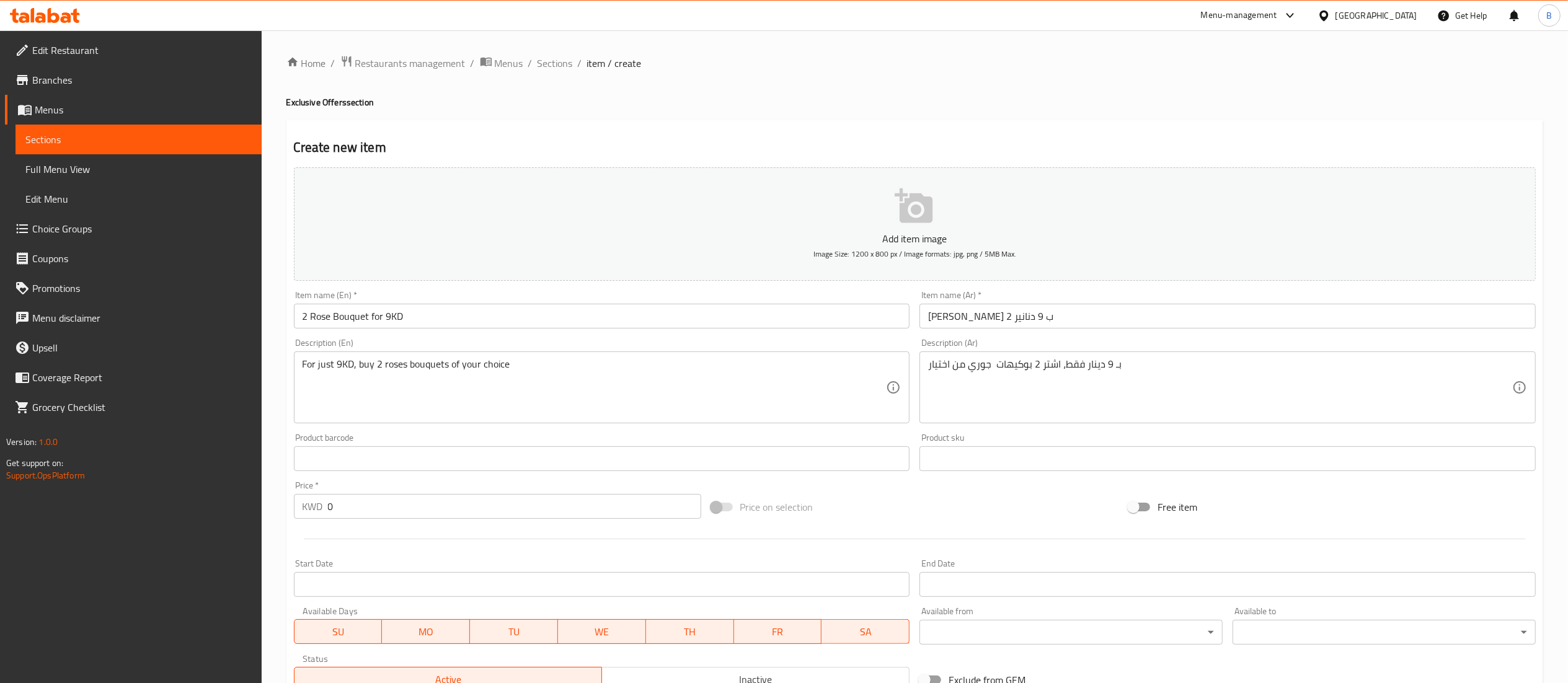
click at [997, 511] on div "Price on selection" at bounding box center [915, 508] width 417 height 34
drag, startPoint x: 470, startPoint y: 517, endPoint x: 189, endPoint y: 513, distance: 281.0
click at [189, 513] on div "Edit Restaurant Branches Menus Sections Full Menu View Edit Menu Choice Groups …" at bounding box center [784, 453] width 1568 height 846
type input "9"
click at [492, 541] on div at bounding box center [915, 539] width 1252 height 31
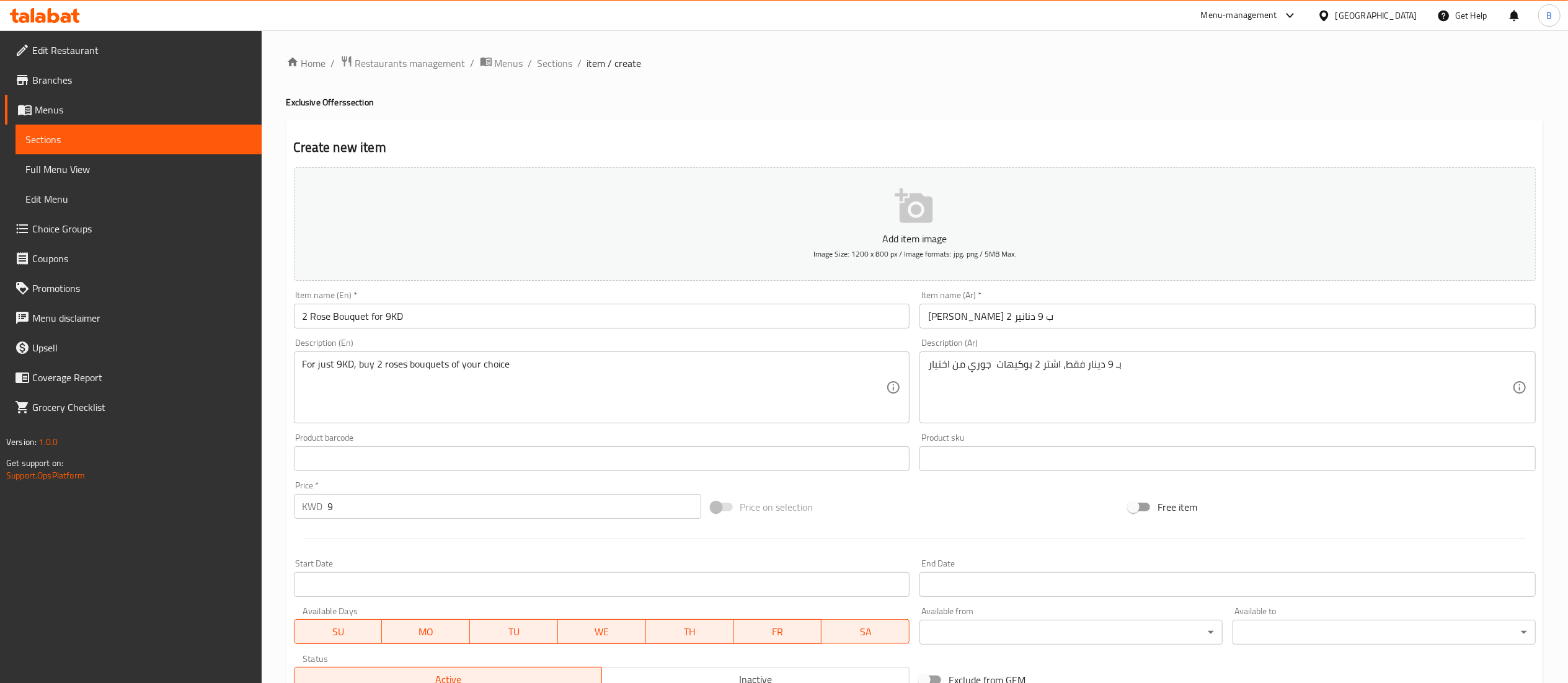
scroll to position [191, 0]
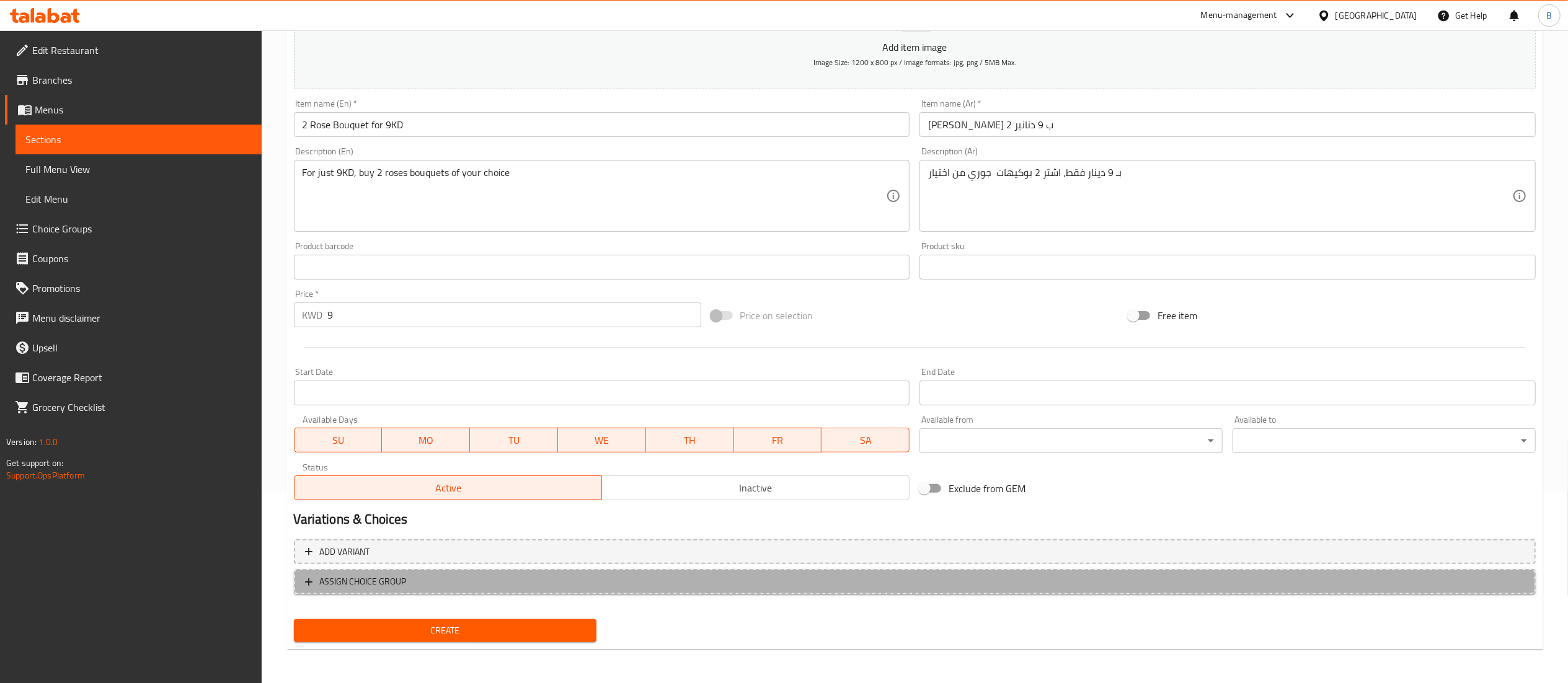
click at [384, 582] on span "ASSIGN CHOICE GROUP" at bounding box center [364, 582] width 87 height 16
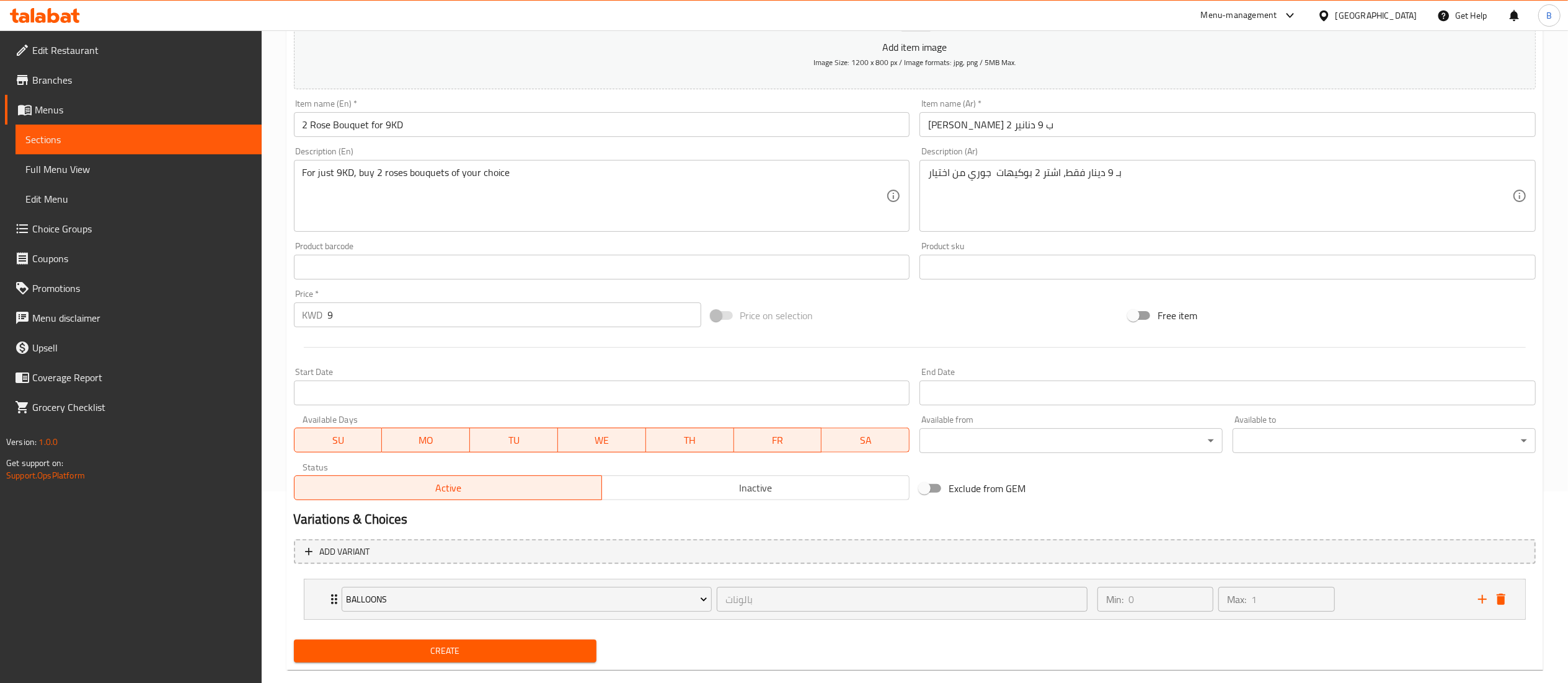
scroll to position [214, 0]
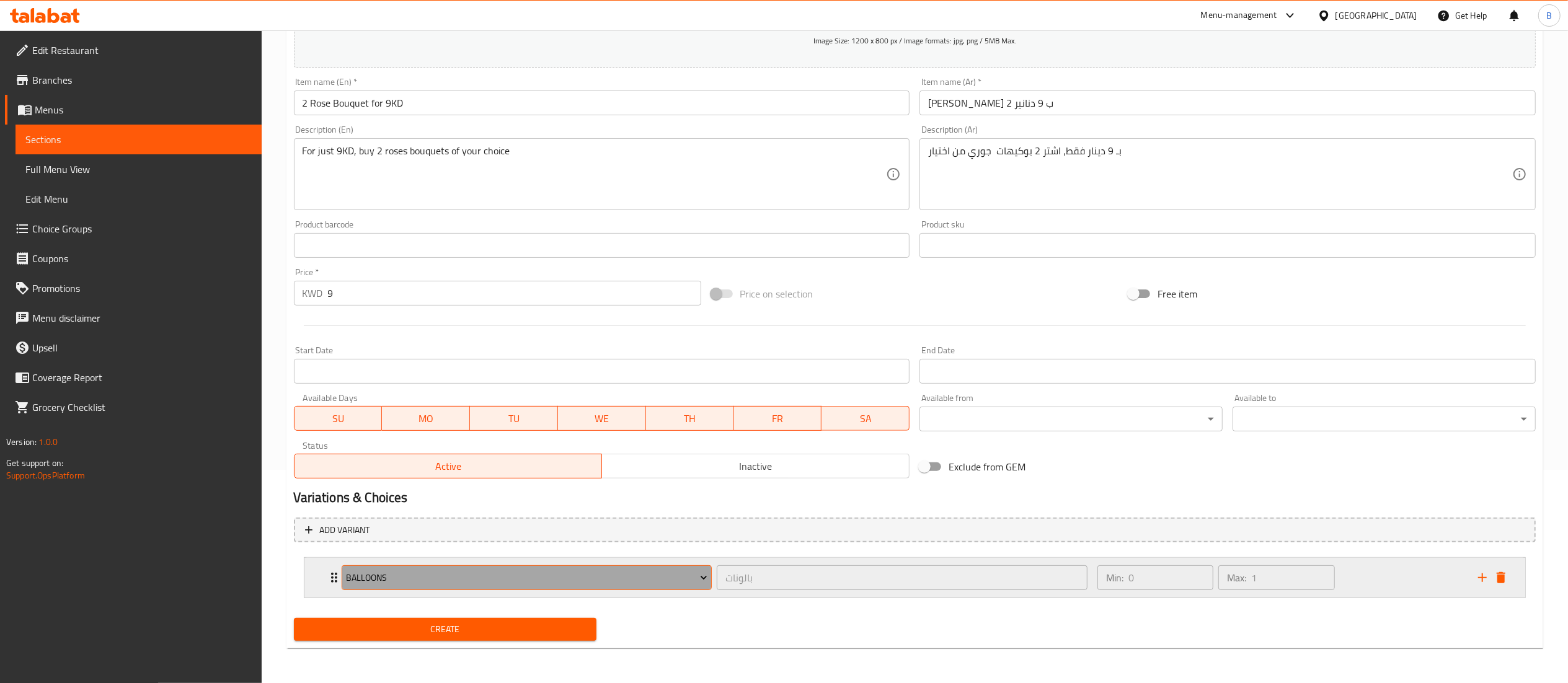
click at [398, 579] on span "Balloons" at bounding box center [526, 579] width 362 height 16
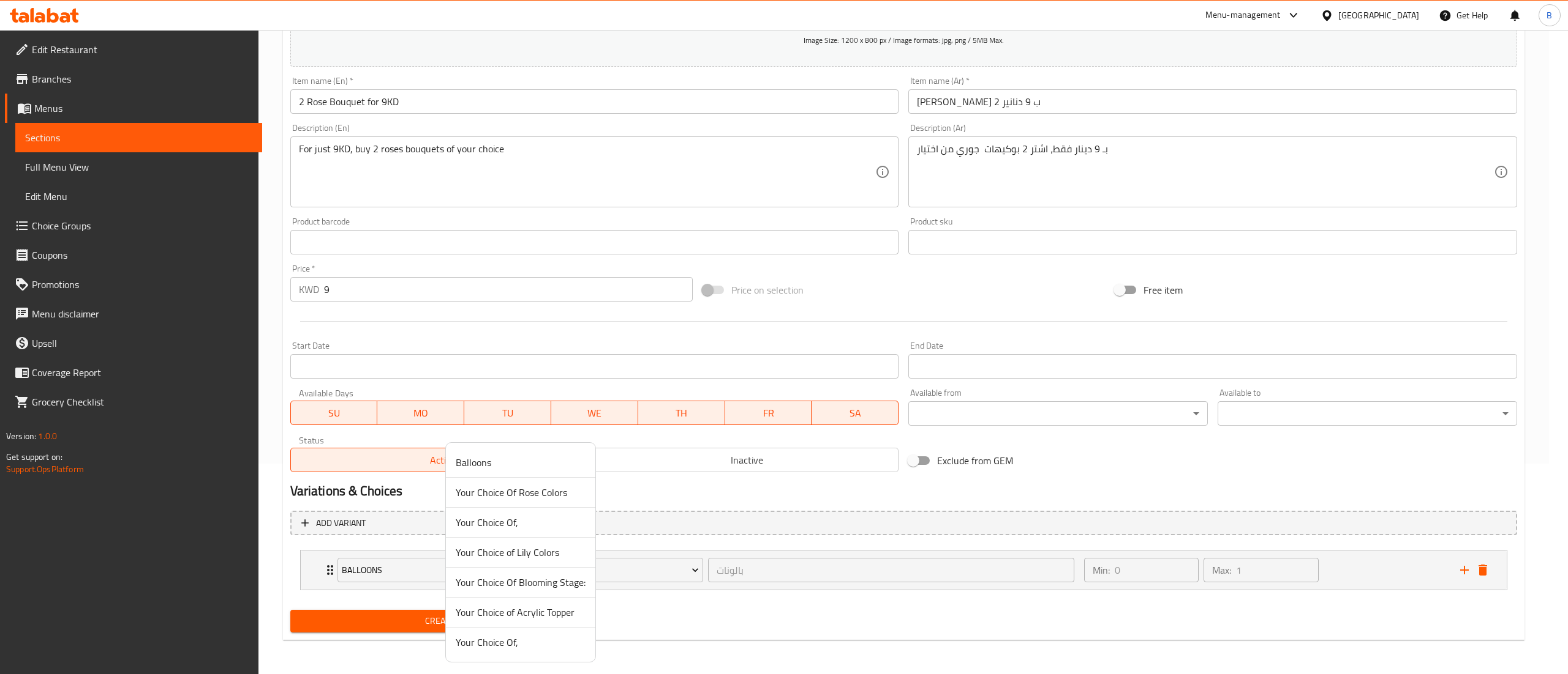
click at [511, 521] on span "Your Choice Of," at bounding box center [520, 522] width 130 height 15
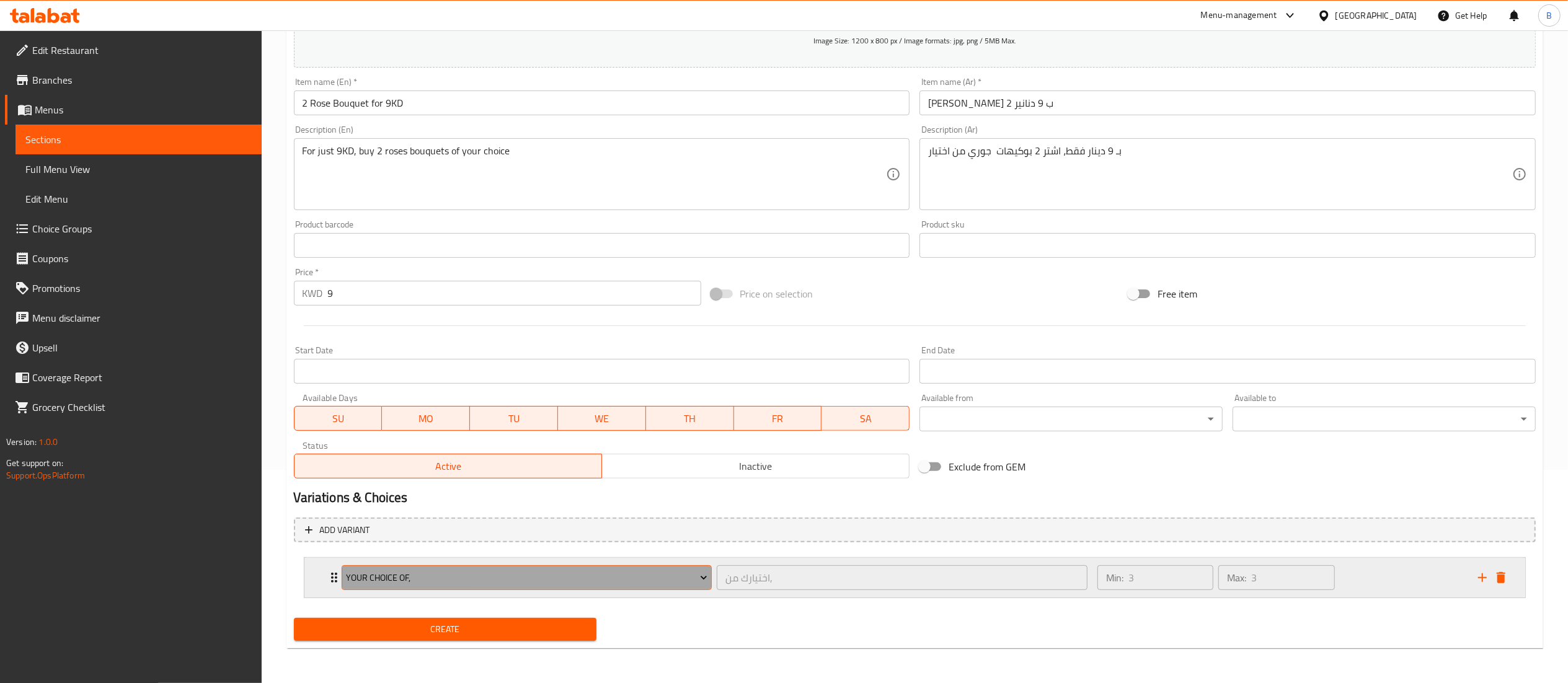
click at [474, 575] on span "Your Choice Of," at bounding box center [526, 579] width 362 height 16
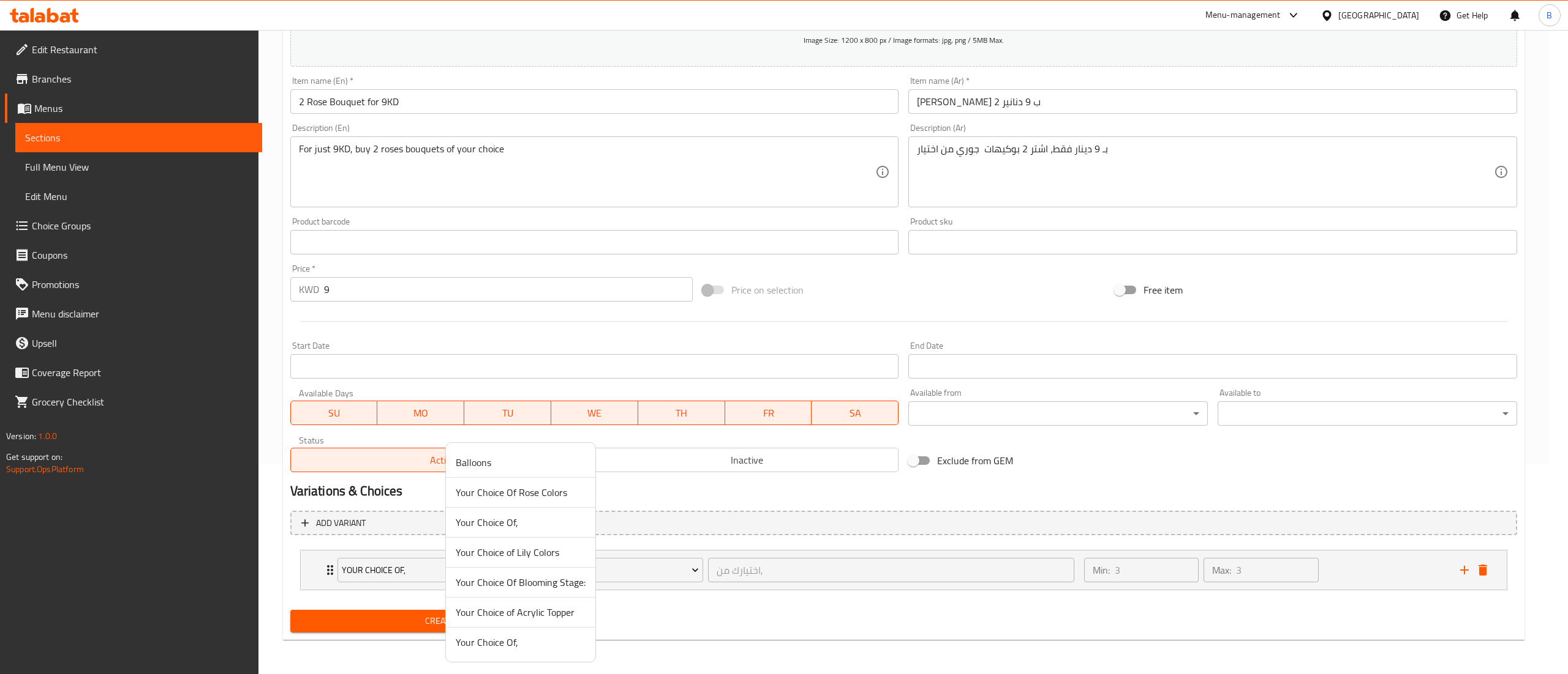
click at [488, 640] on span "Your Choice Of," at bounding box center [520, 642] width 130 height 15
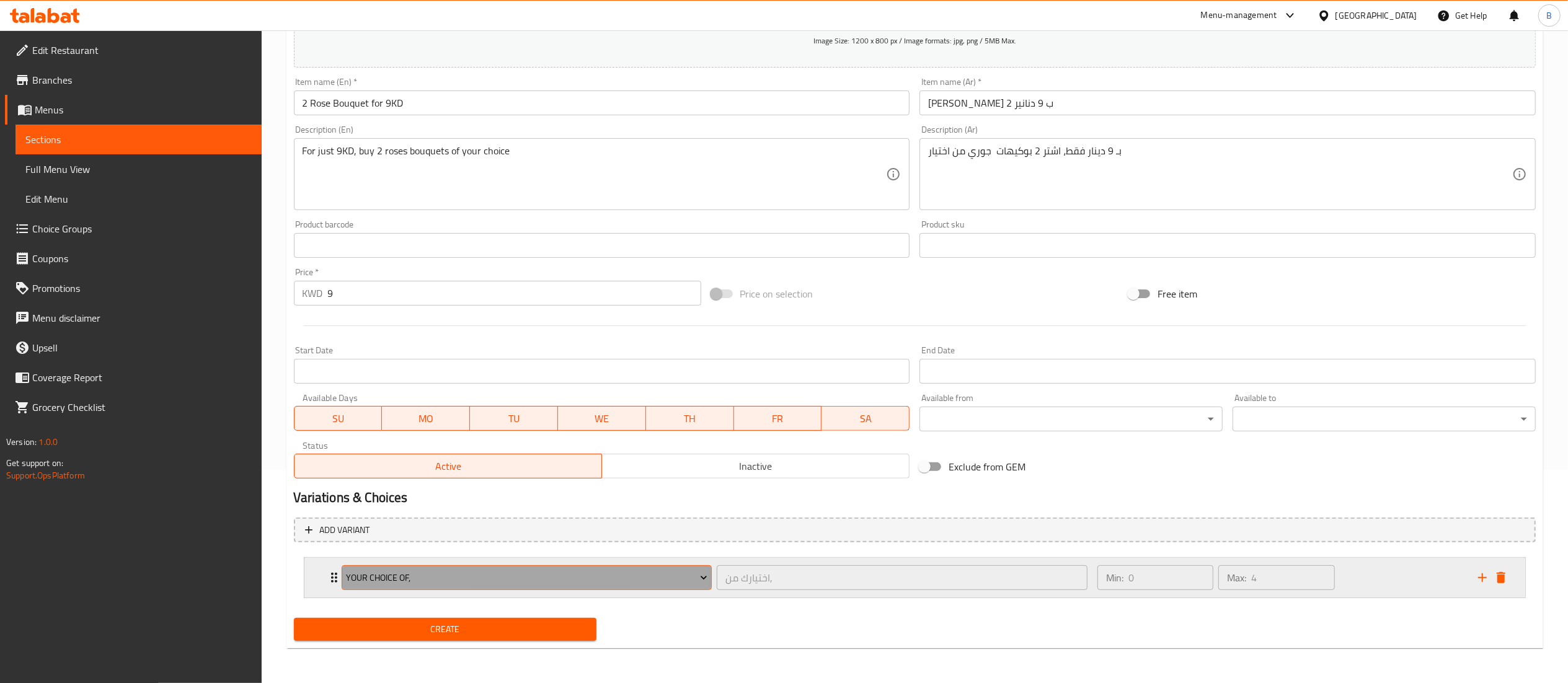
click at [433, 580] on span "Your Choice Of," at bounding box center [526, 579] width 362 height 16
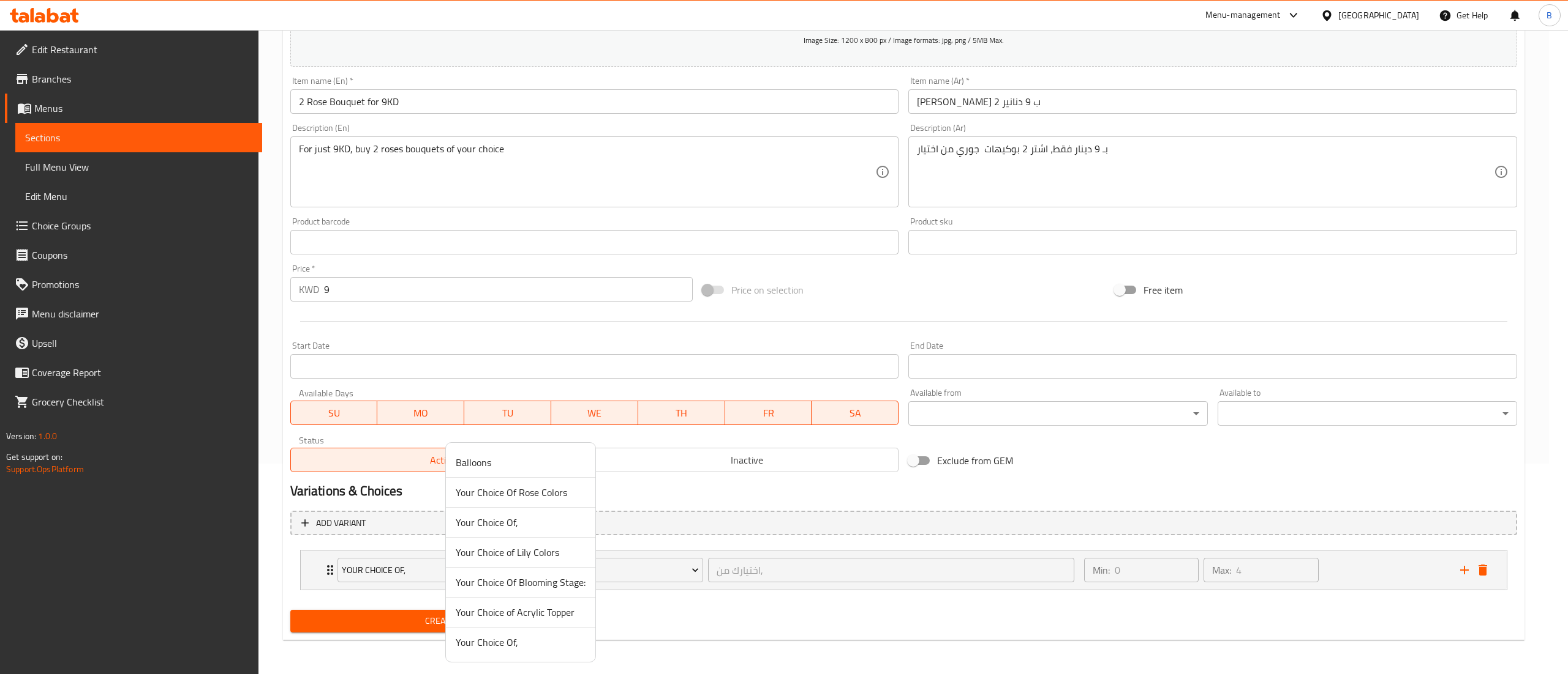
click at [517, 491] on span "Your Choice Of Rose Colors" at bounding box center [520, 492] width 130 height 15
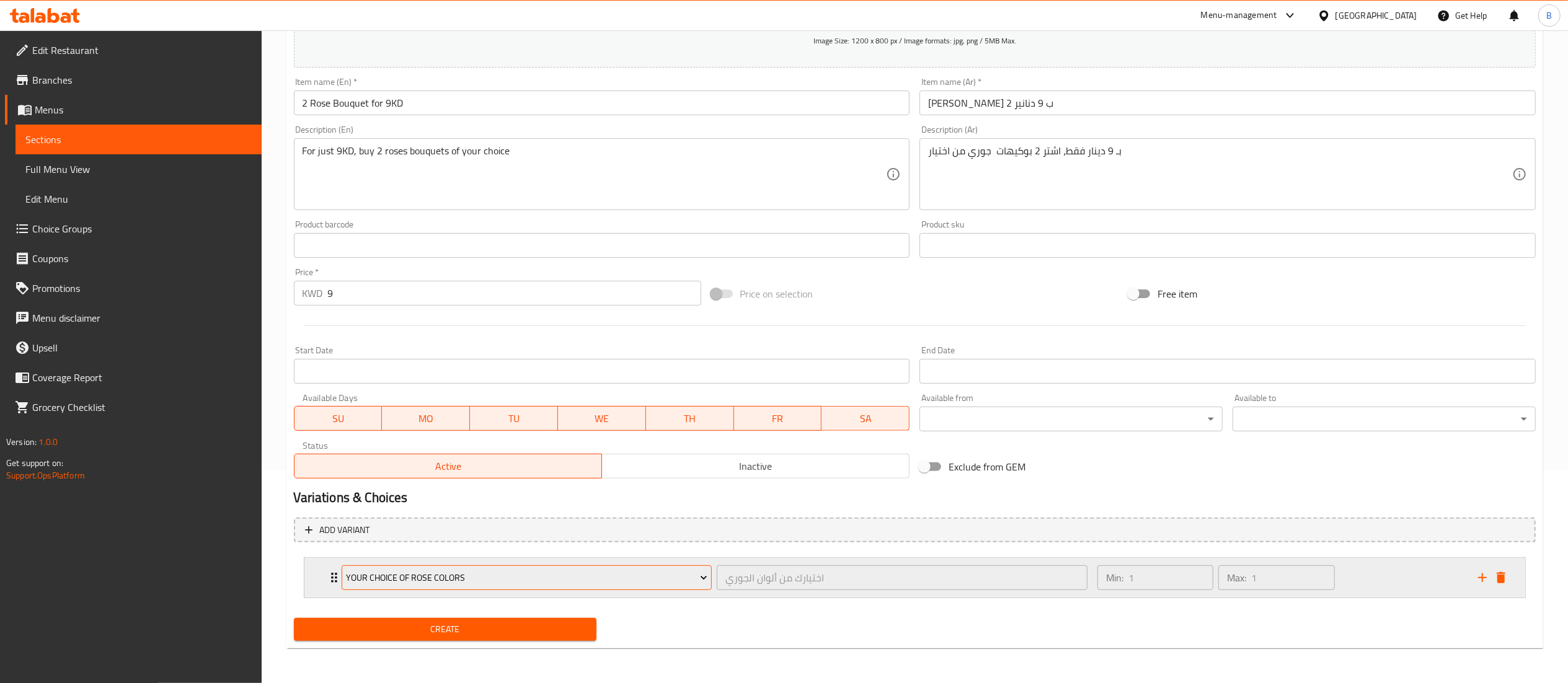
click at [518, 580] on span "Your Choice Of Rose Colors" at bounding box center [526, 579] width 362 height 16
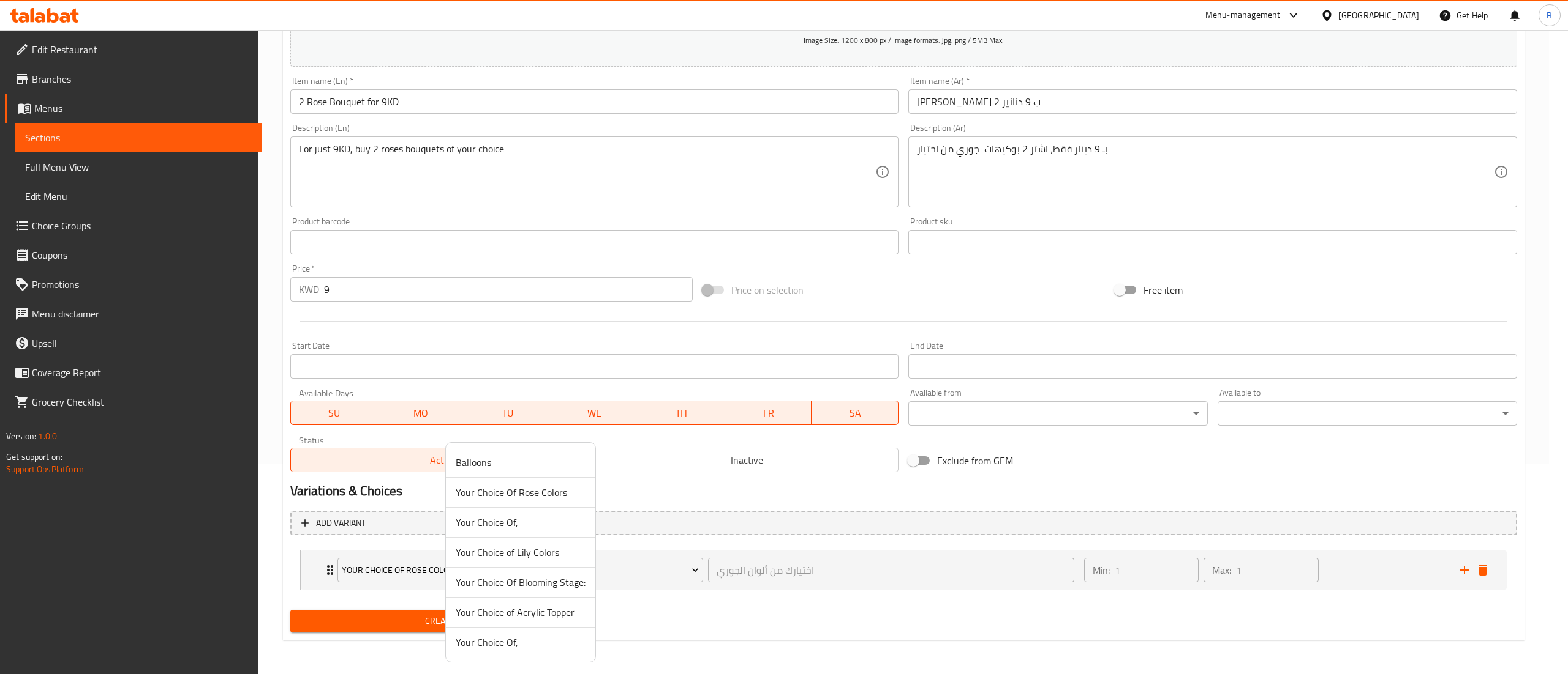
click at [693, 605] on div at bounding box center [784, 337] width 1568 height 674
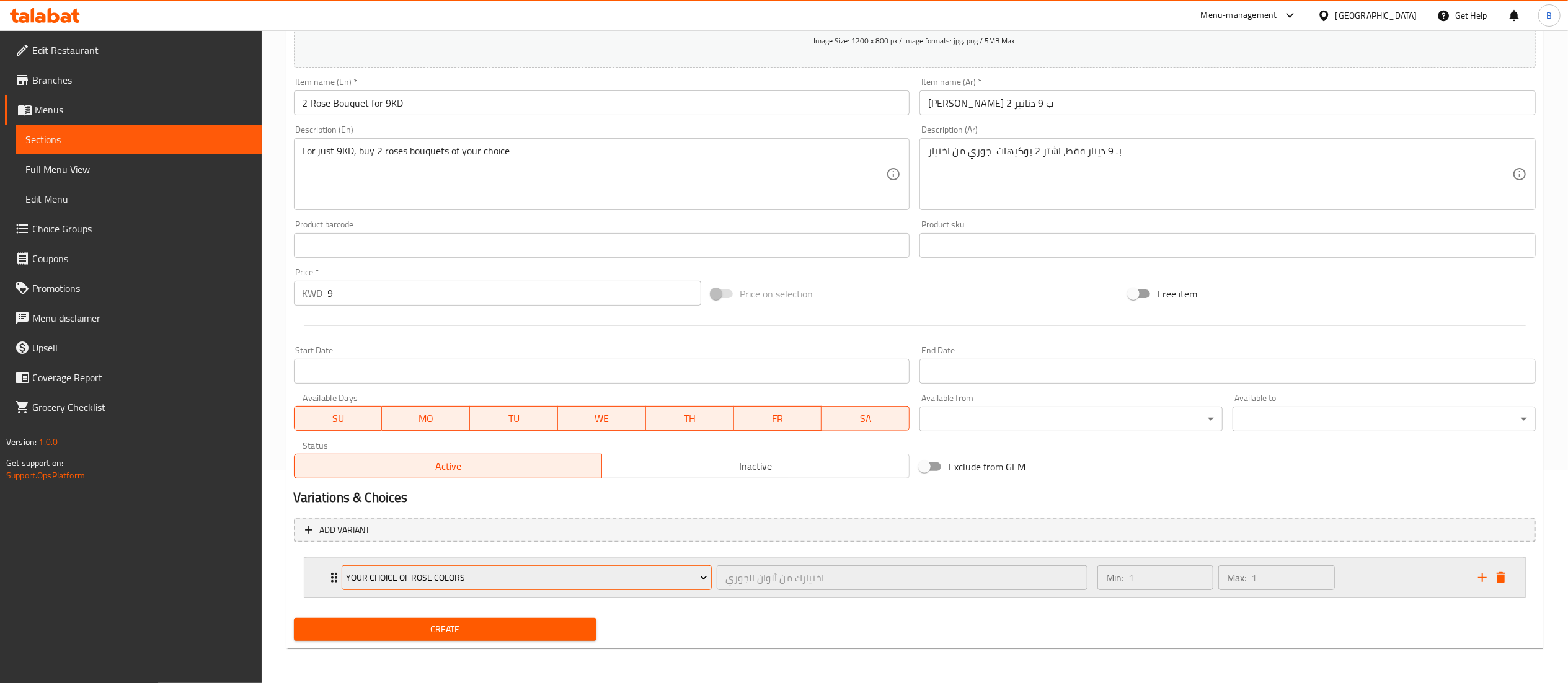
click at [366, 572] on span "Your Choice Of Rose Colors" at bounding box center [526, 579] width 362 height 16
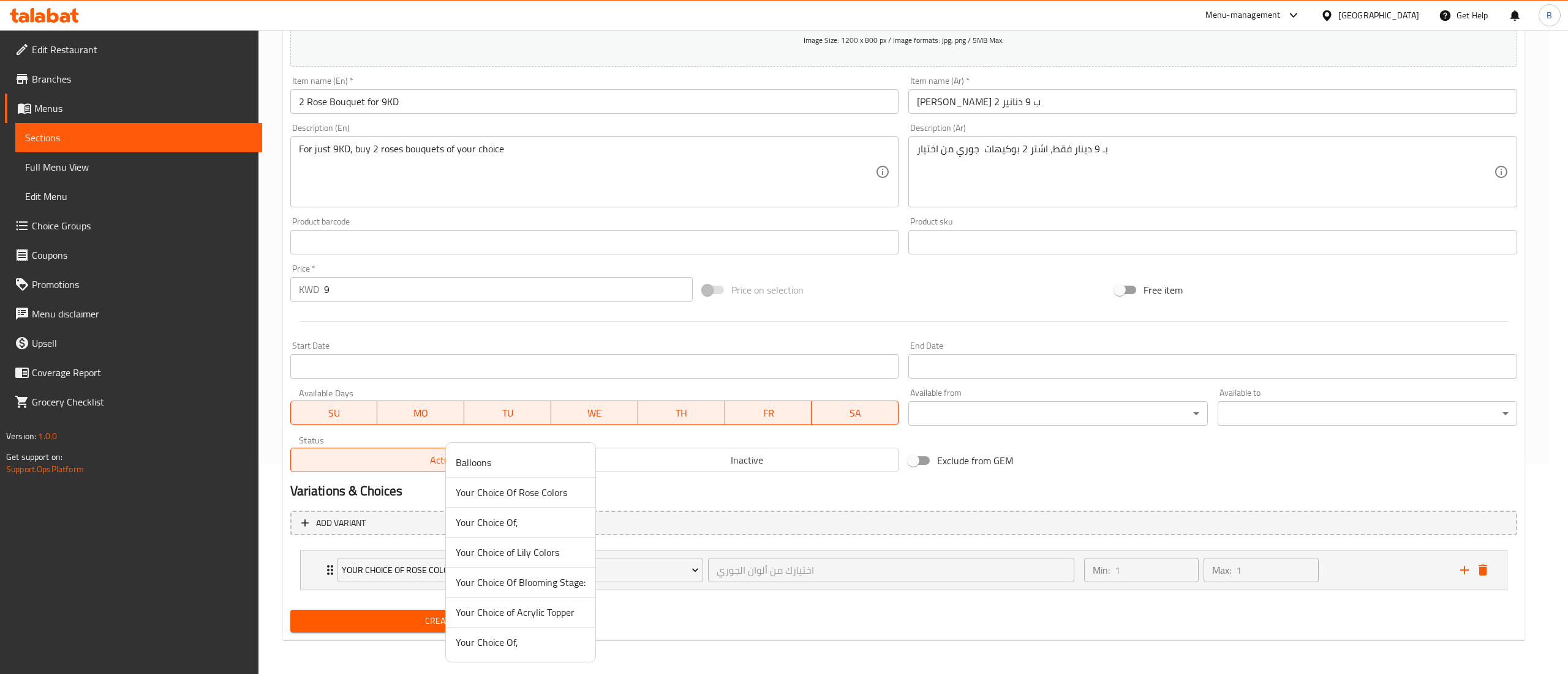
click at [539, 560] on span "Your Choice of Lily Colors" at bounding box center [520, 552] width 130 height 15
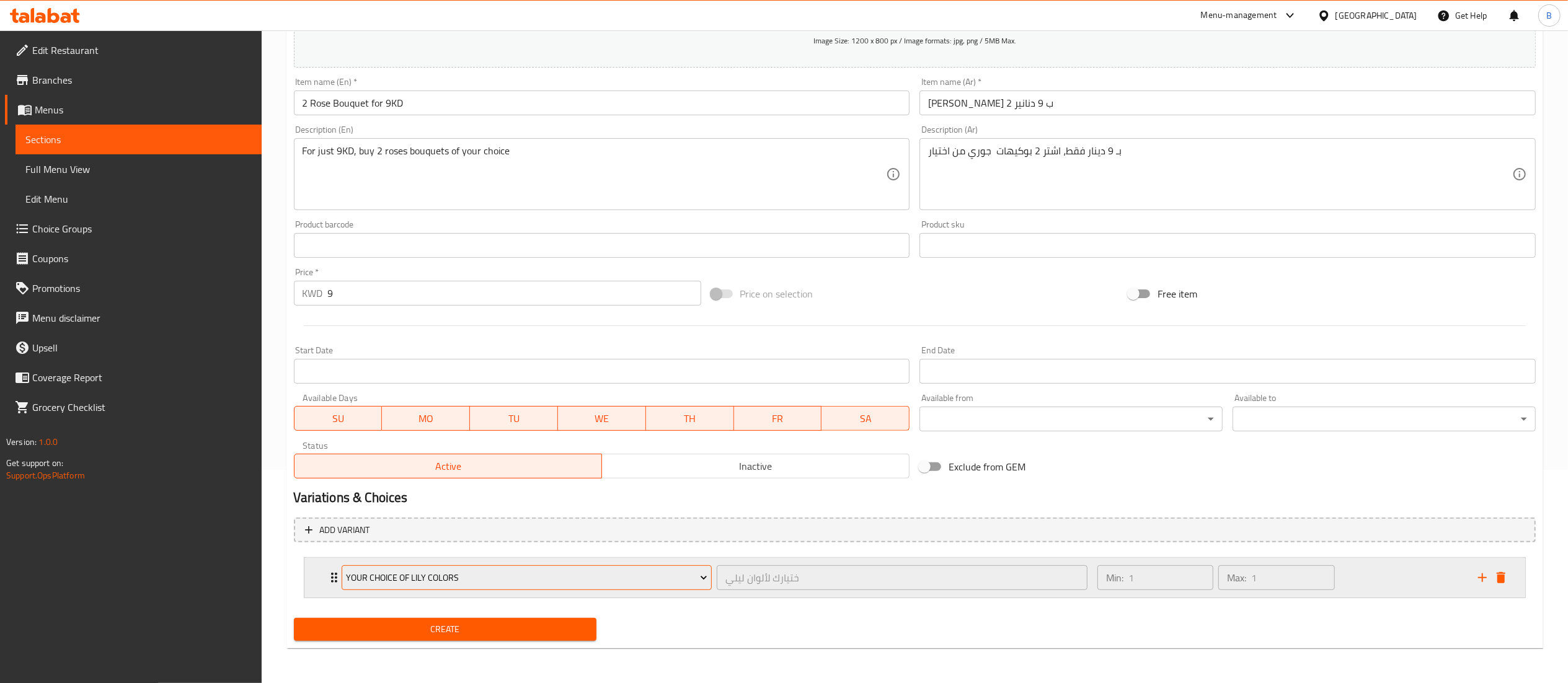
click at [655, 580] on span "Your Choice of Lily Colors" at bounding box center [526, 579] width 362 height 16
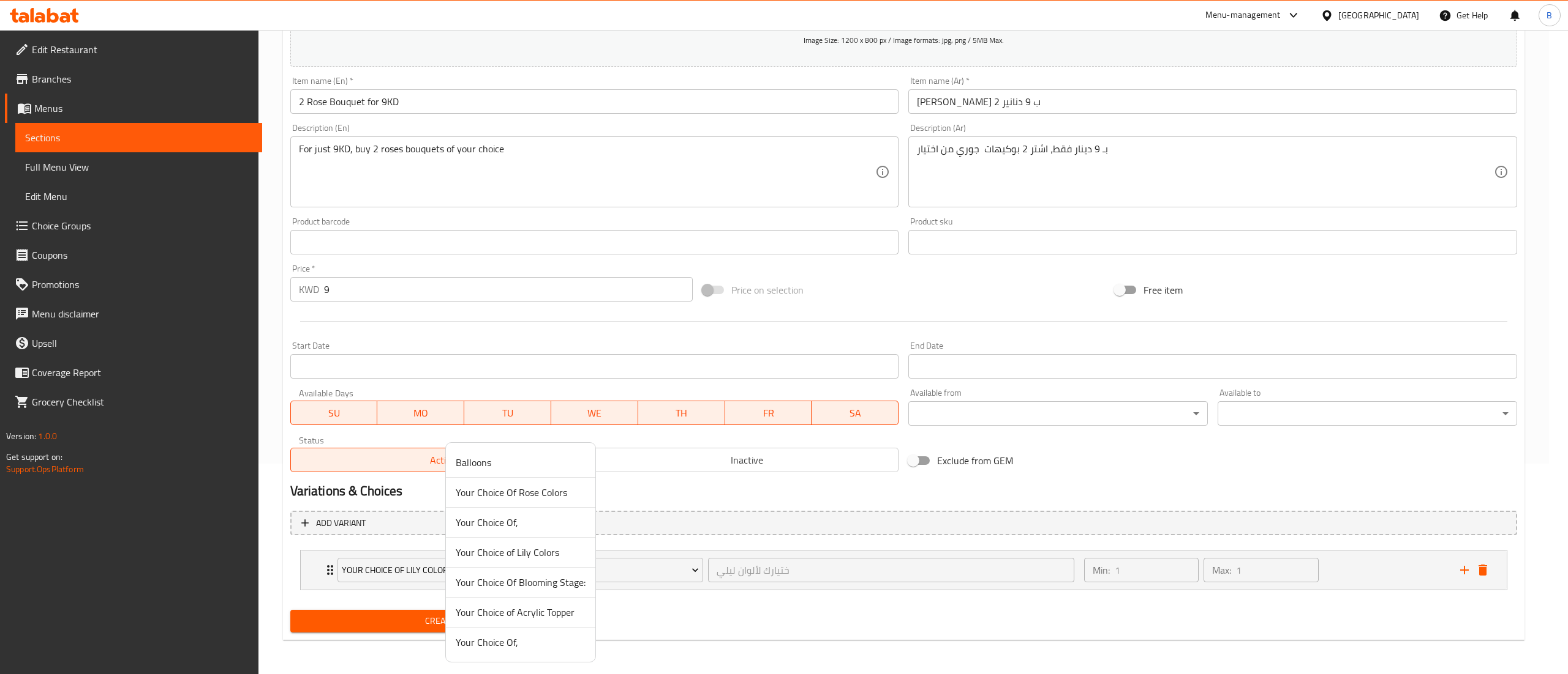
click at [575, 589] on span "Your Choice Of Blooming Stage:" at bounding box center [520, 582] width 130 height 15
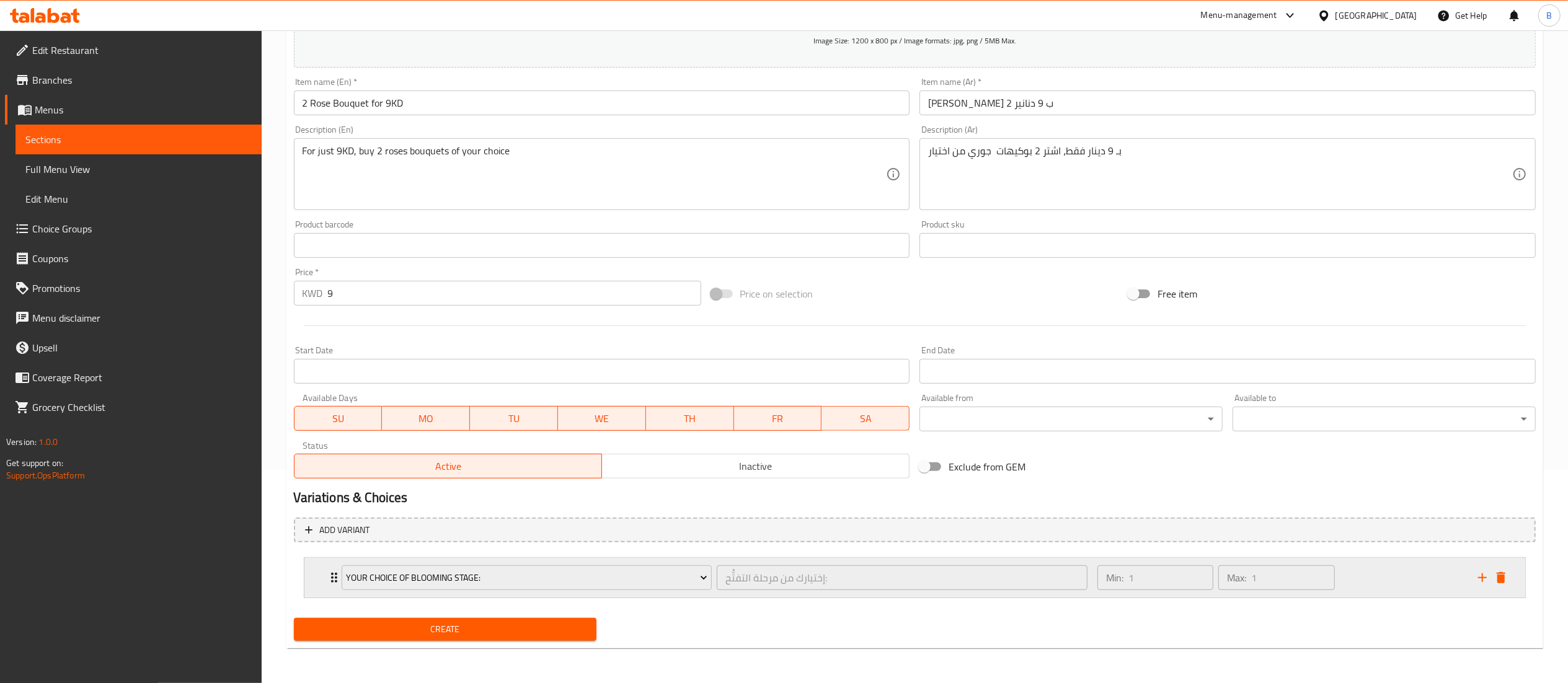
click at [603, 595] on div "Your Choice Of Blooming Stage: إختيارك من مرحلة التفتُّح: ​" at bounding box center [715, 578] width 761 height 40
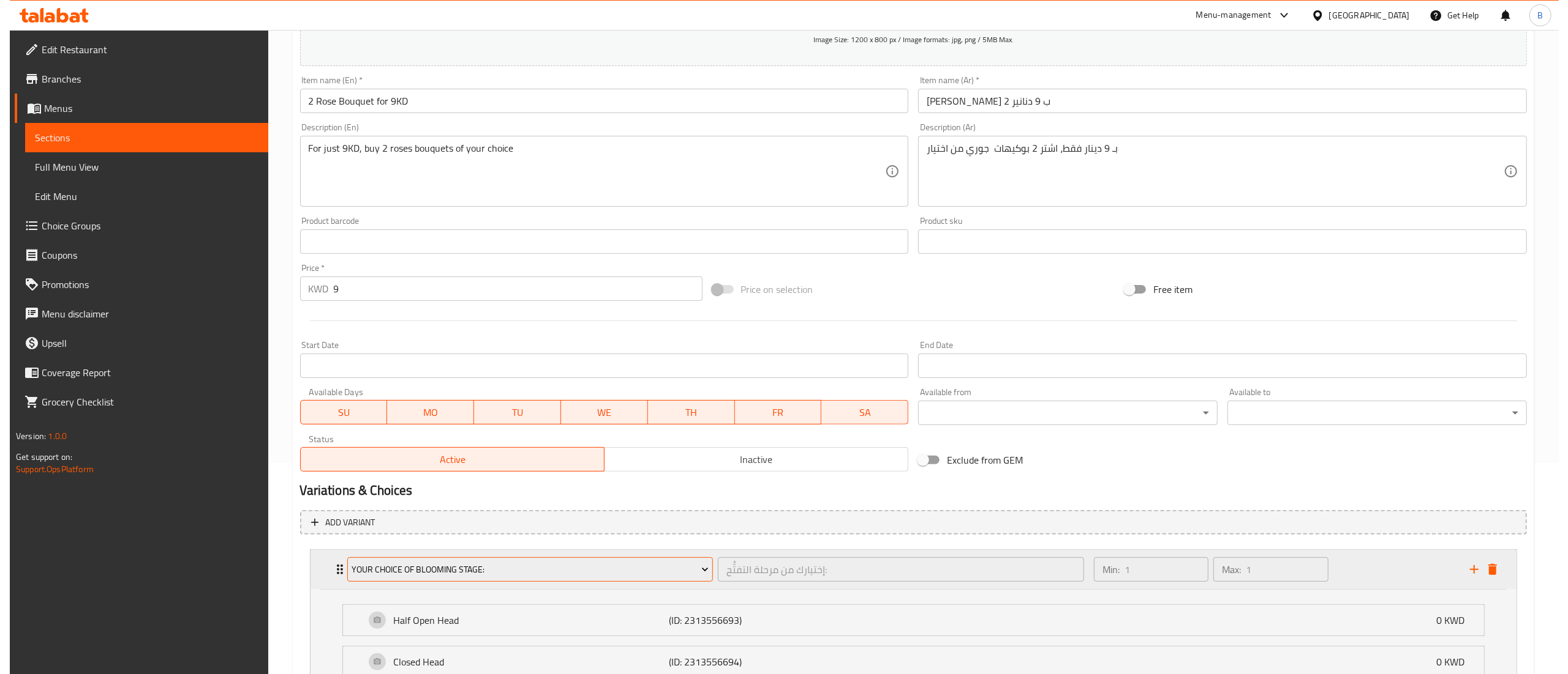
scroll to position [321, 0]
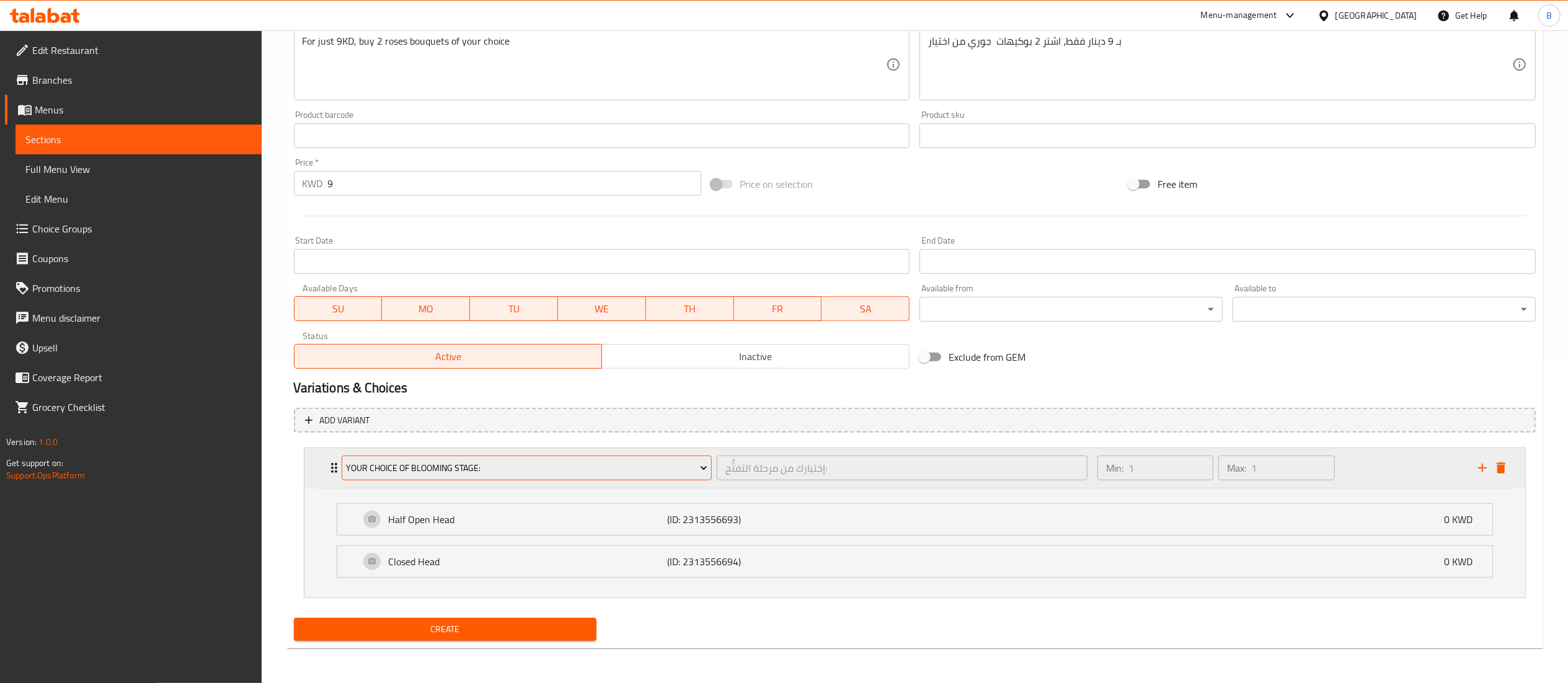
click at [537, 465] on span "Your Choice Of Blooming Stage:" at bounding box center [526, 469] width 362 height 16
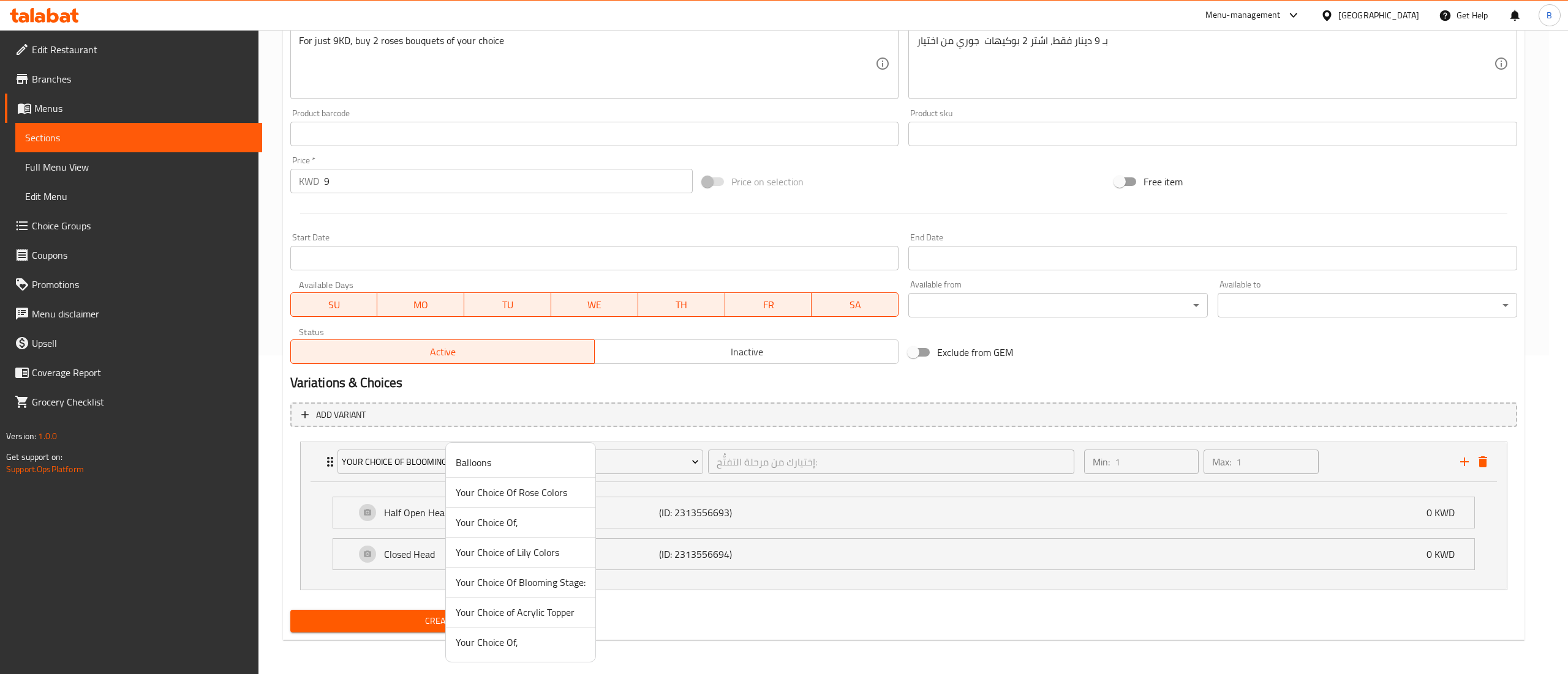
click at [508, 615] on span "Your Choice of Acrylic Topper" at bounding box center [520, 612] width 130 height 15
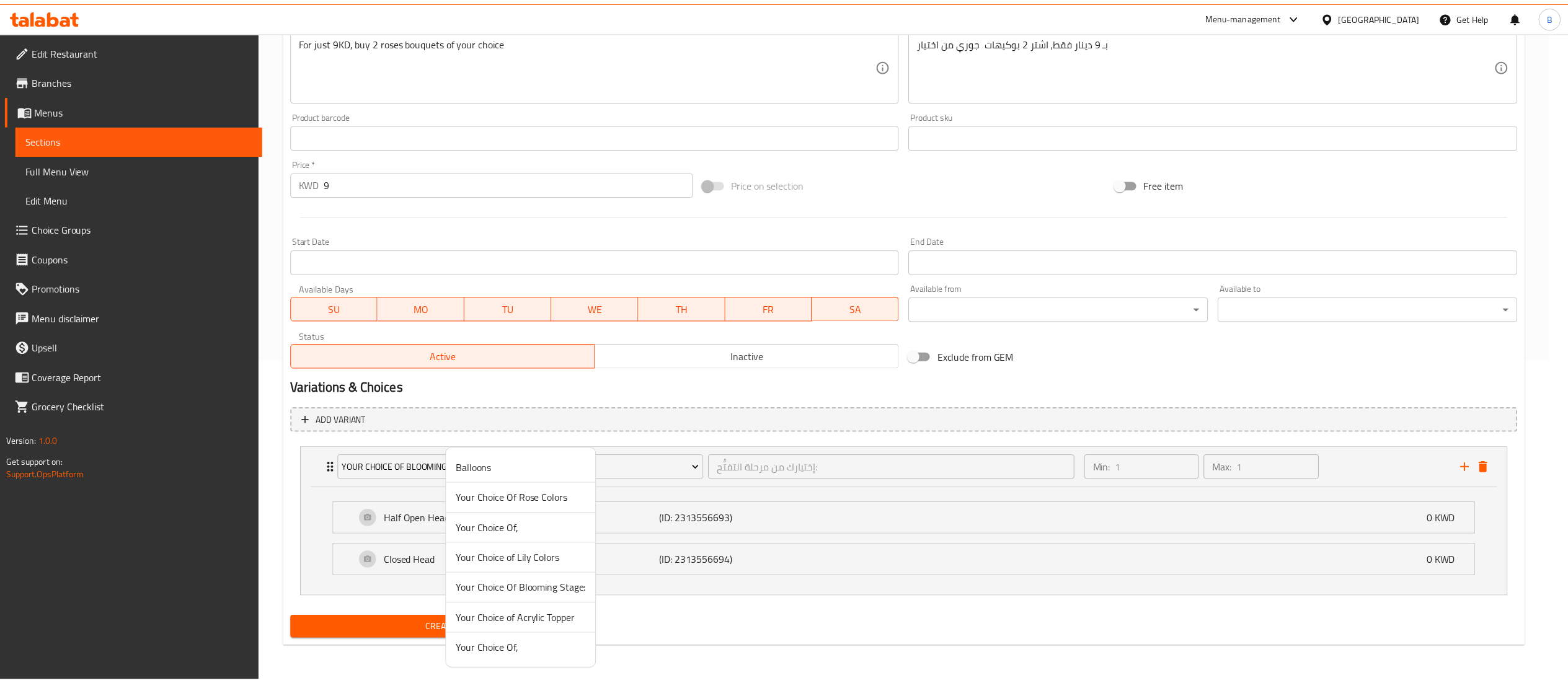
scroll to position [214, 0]
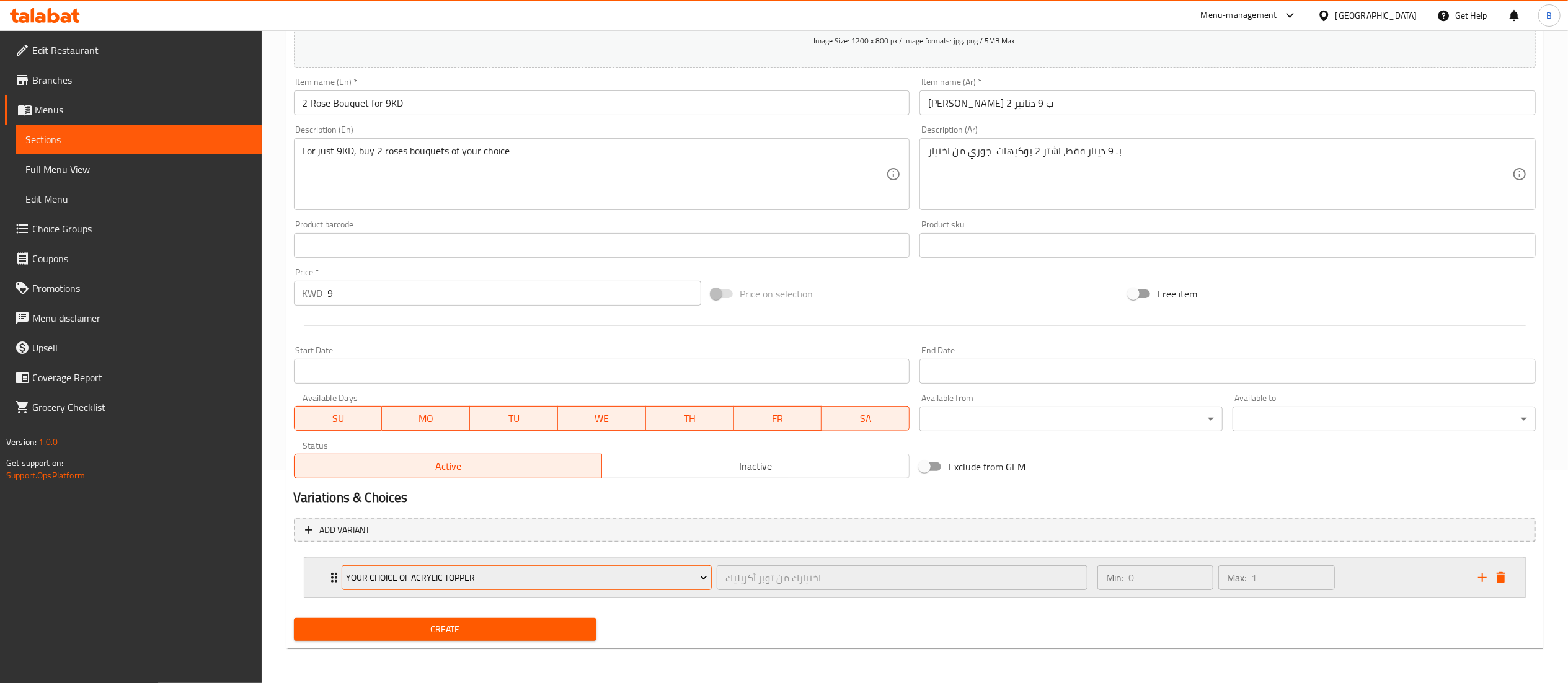
click at [504, 578] on span "Your Choice of Acrylic Topper" at bounding box center [526, 579] width 362 height 16
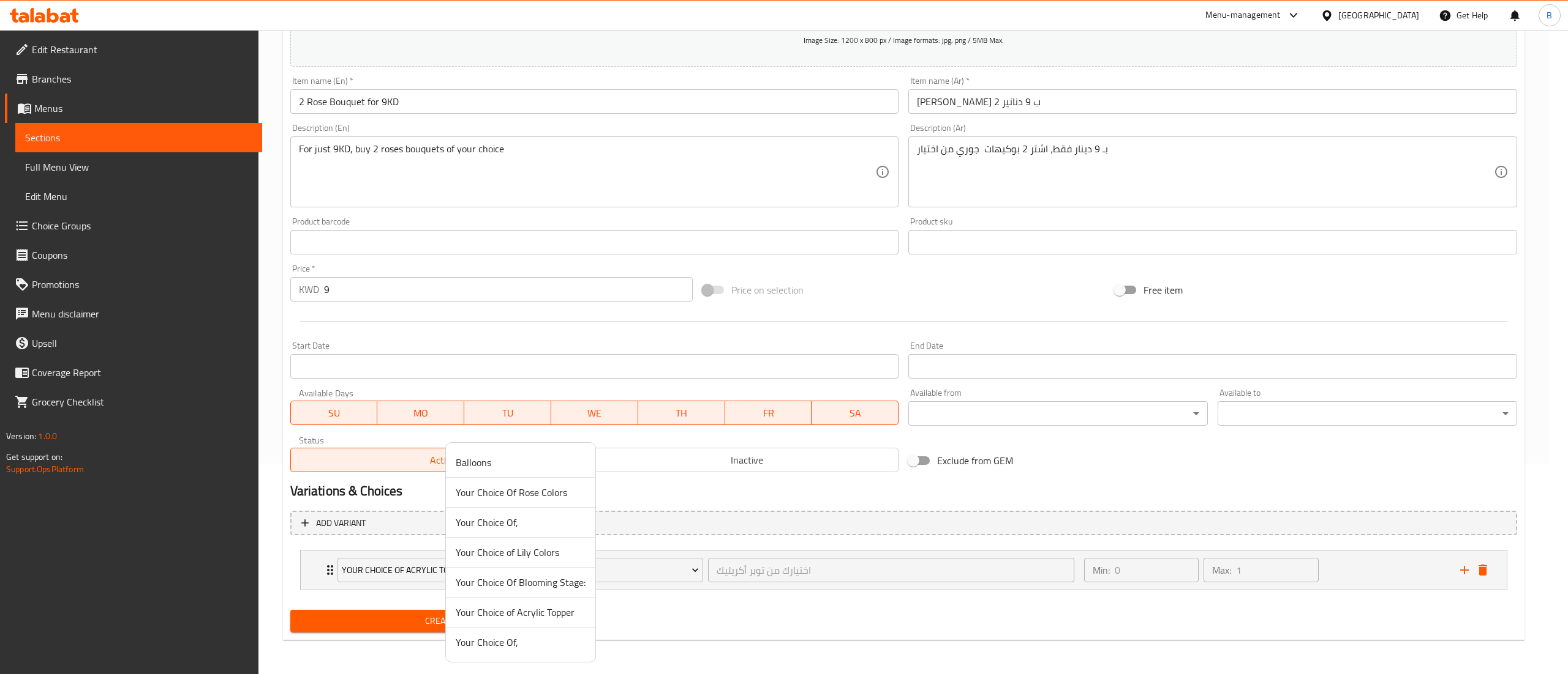
click at [505, 500] on span "Your Choice Of Rose Colors" at bounding box center [520, 492] width 130 height 15
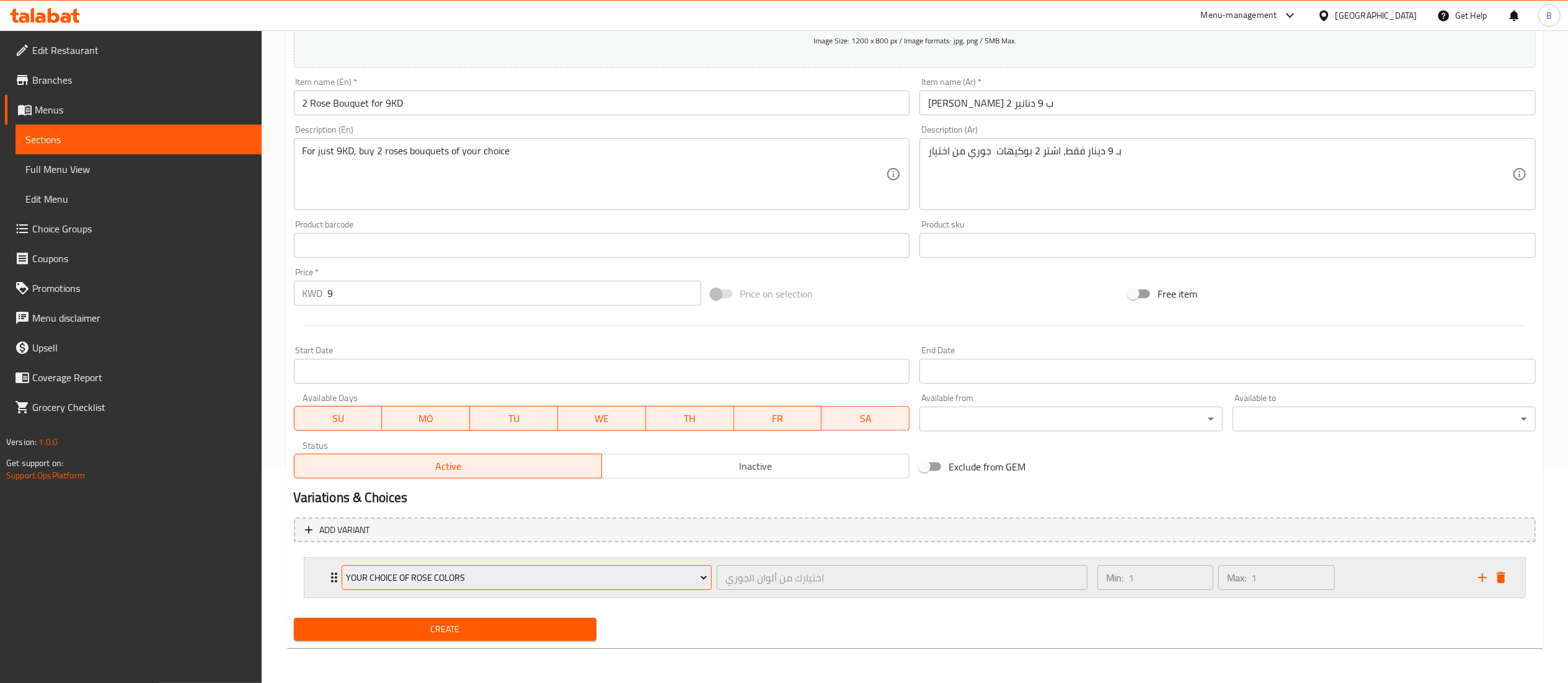
click at [469, 585] on span "Your Choice Of Rose Colors" at bounding box center [526, 579] width 362 height 16
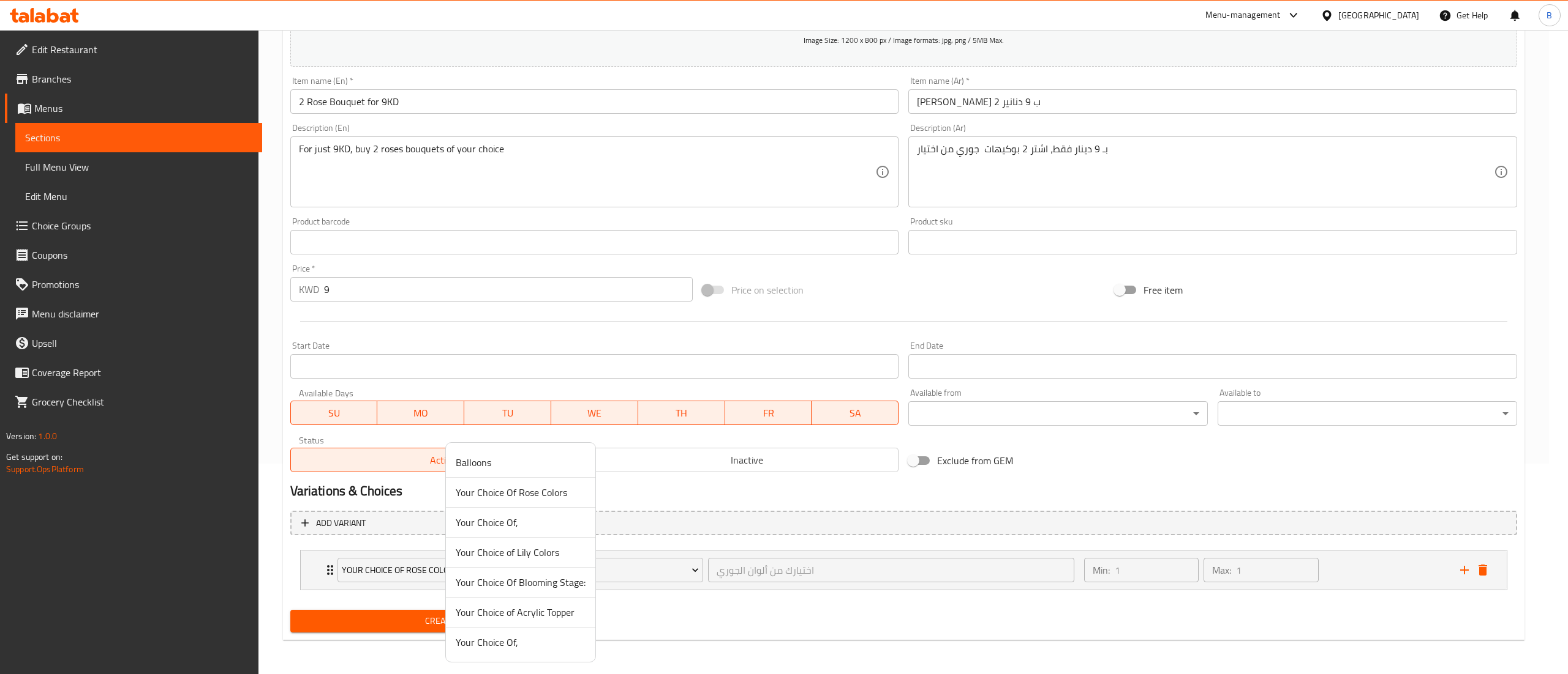
click at [327, 581] on div at bounding box center [784, 337] width 1568 height 674
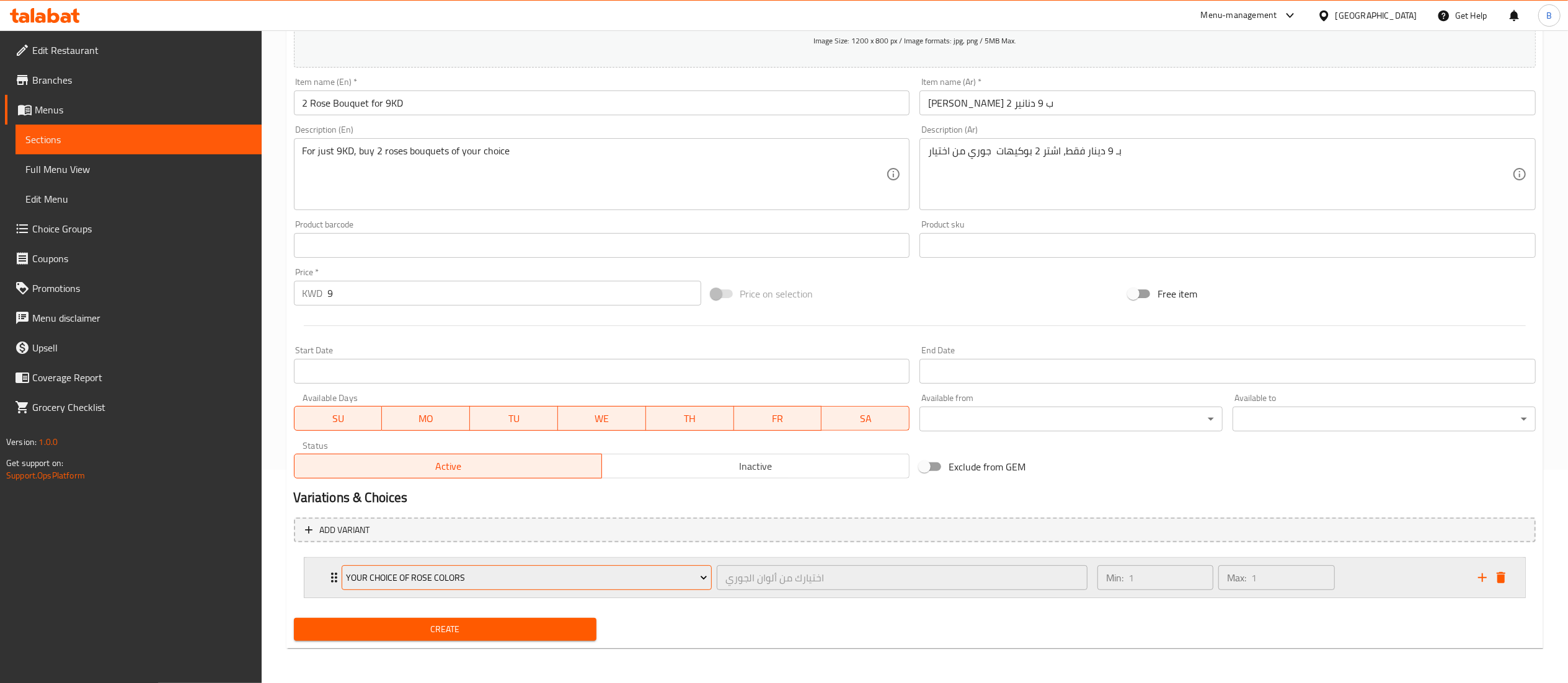
click at [708, 578] on icon "Expand" at bounding box center [704, 578] width 13 height 13
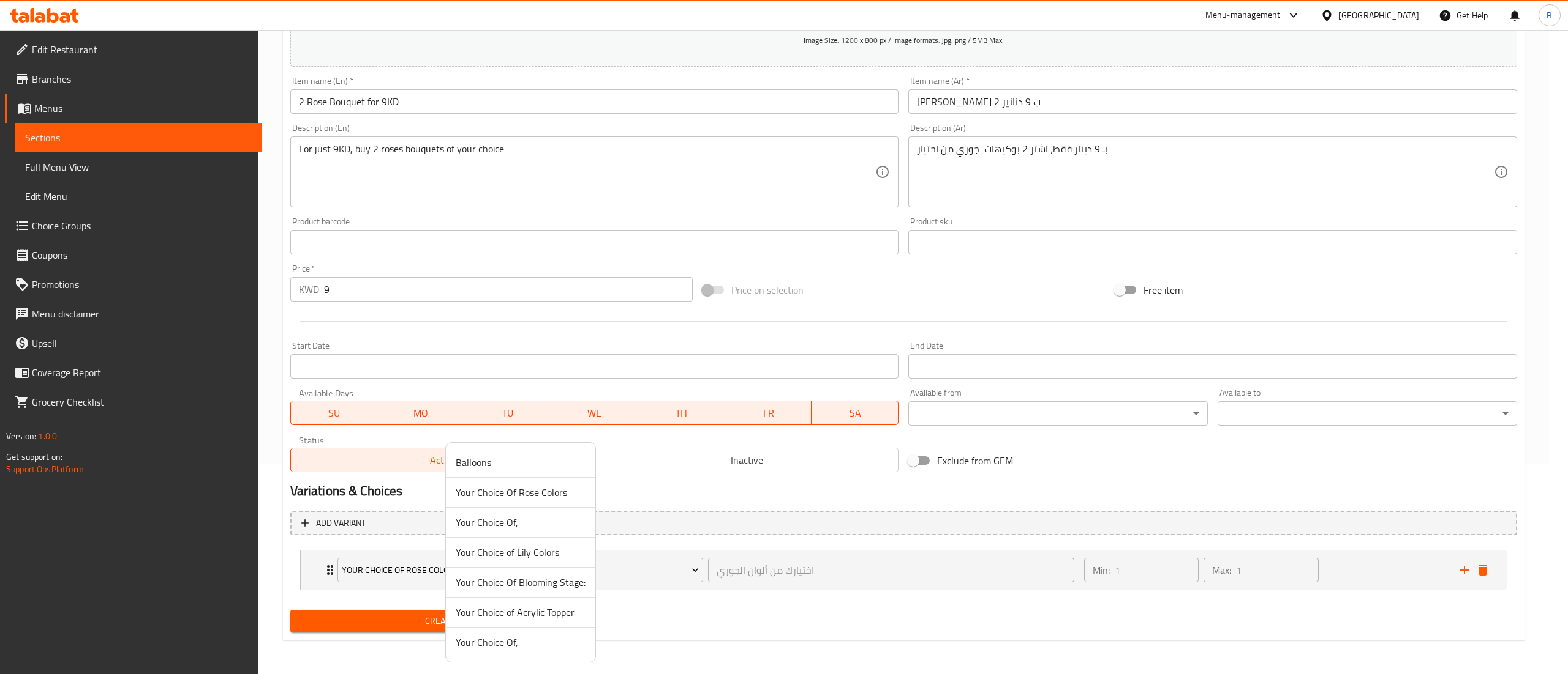
click at [720, 599] on div at bounding box center [784, 337] width 1568 height 674
